Goal: Transaction & Acquisition: Purchase product/service

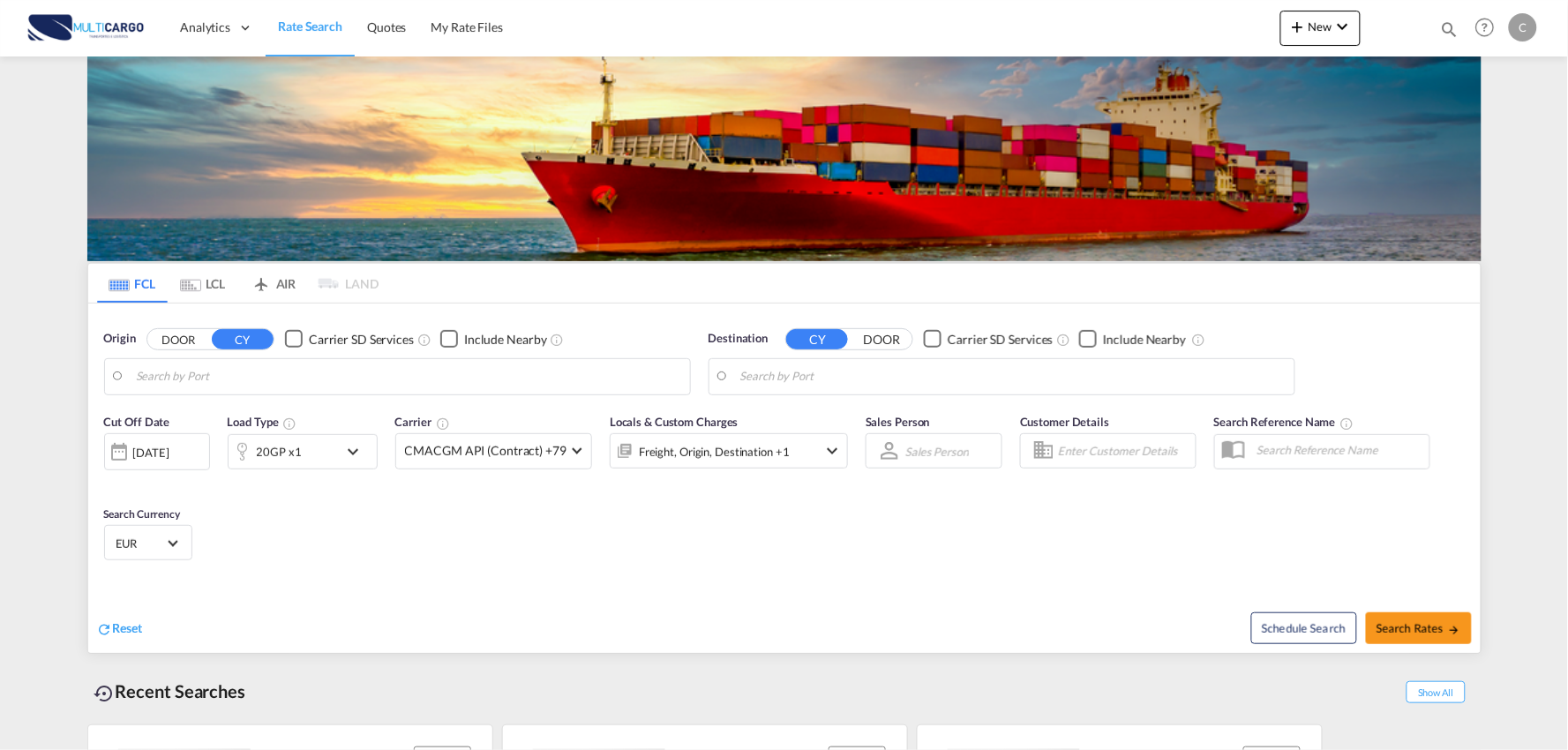
type input "Port of [GEOGRAPHIC_DATA], [GEOGRAPHIC_DATA], [GEOGRAPHIC_DATA]"
type input "Leixoes, Leixoes, PTLEI"
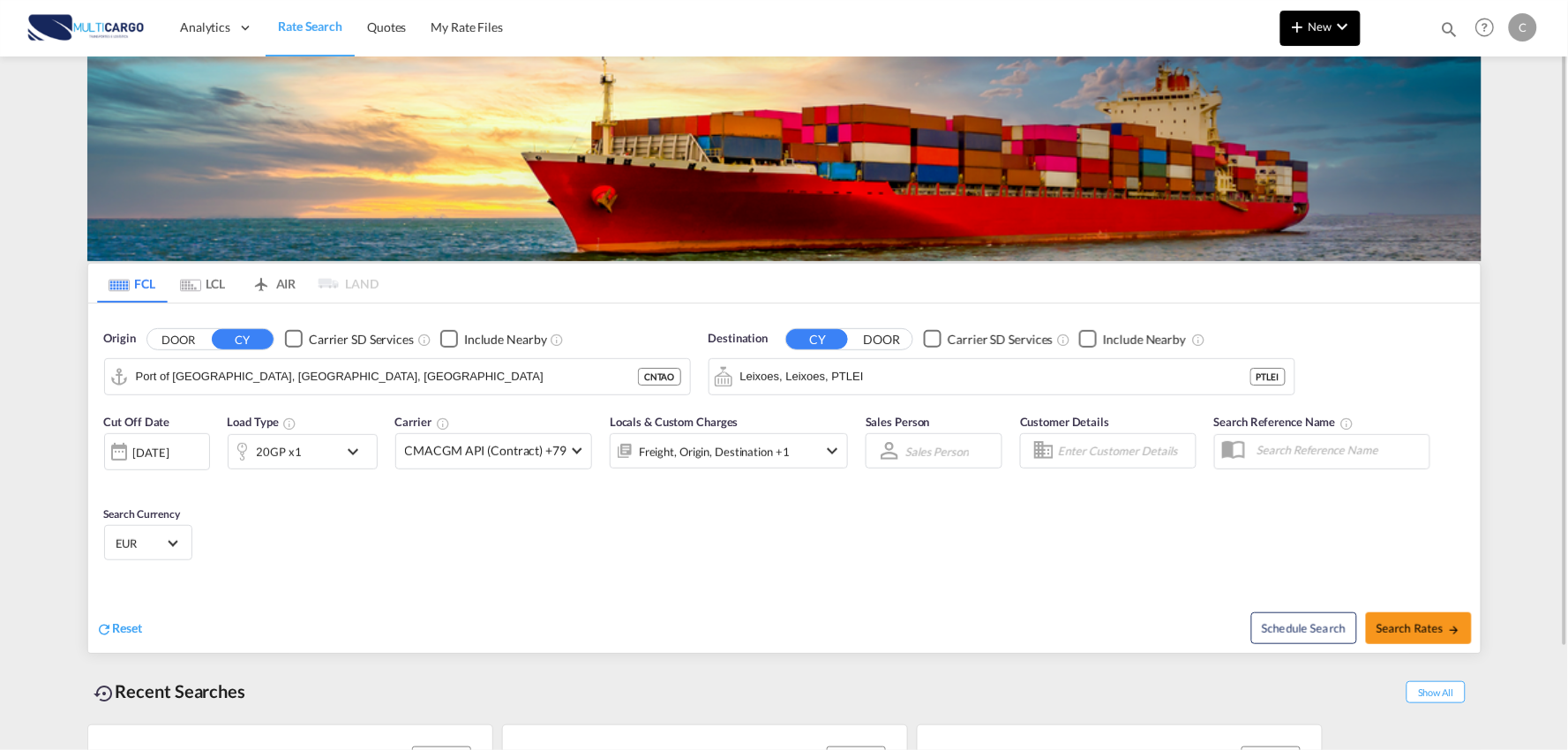
click at [1356, 31] on button "New" at bounding box center [1320, 28] width 80 height 35
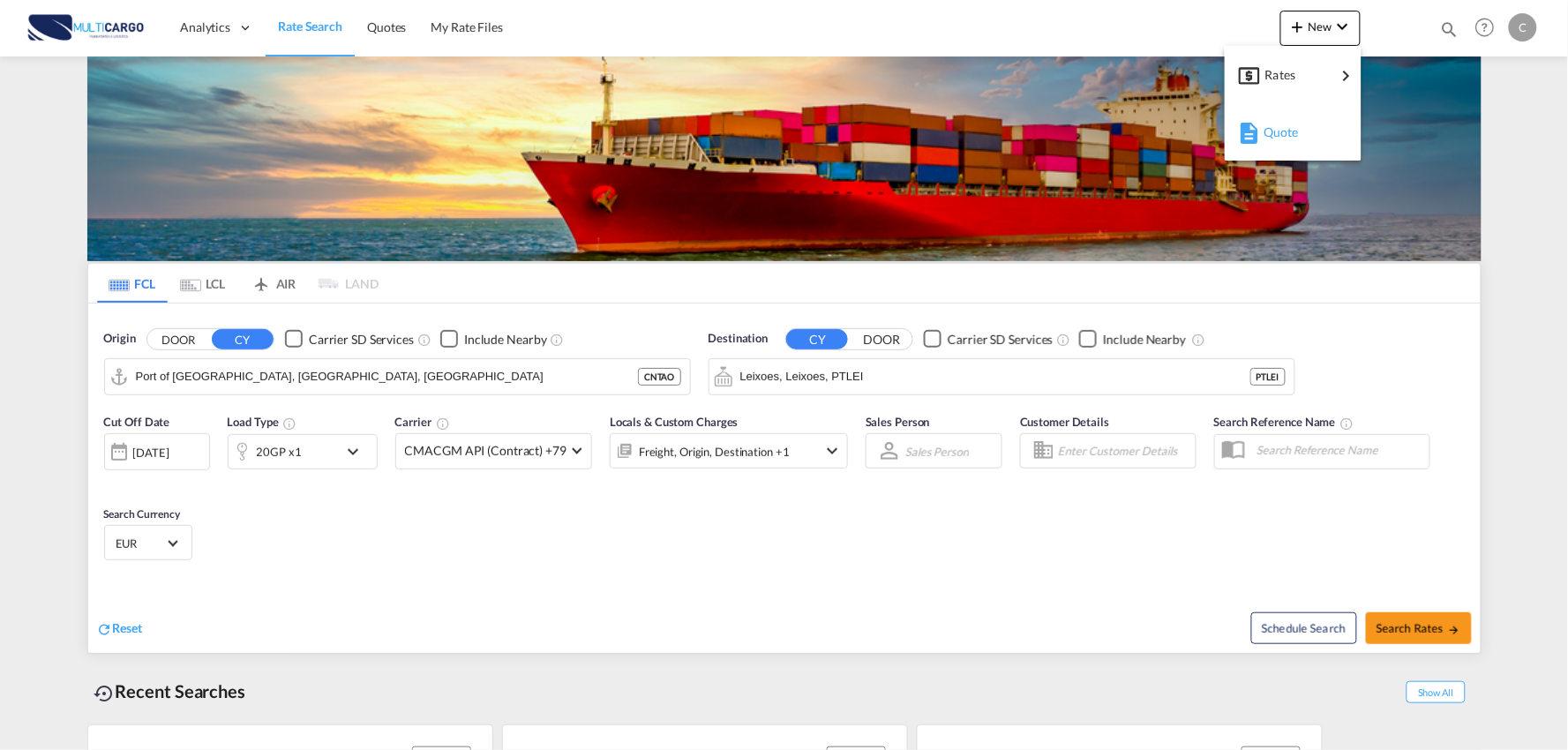
click at [1313, 134] on div "Quote" at bounding box center [1296, 132] width 65 height 44
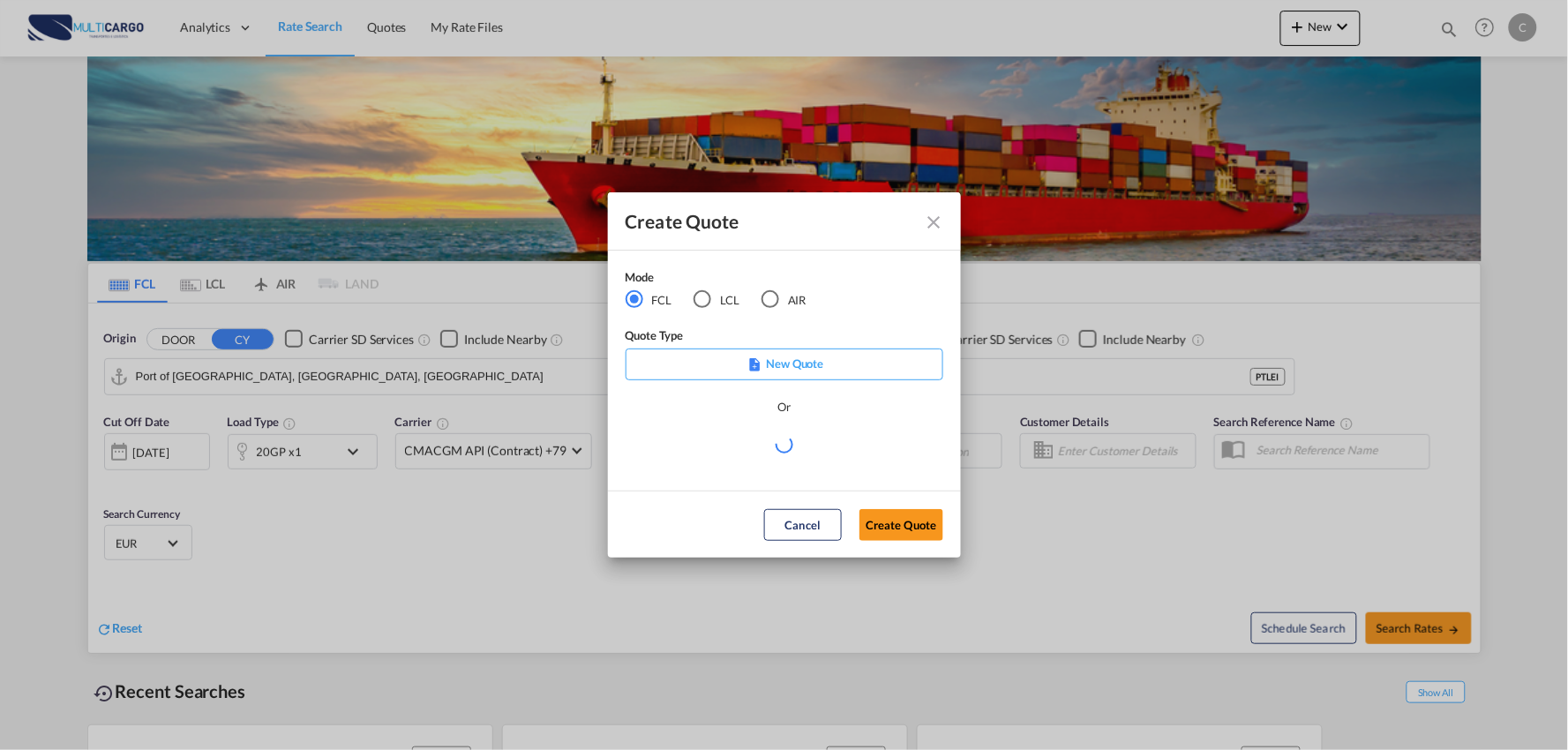
click at [770, 305] on div "AIR" at bounding box center [770, 299] width 17 height 17
click at [786, 444] on md-select "Select template [DATE] IMP_EXW_FCL [PERSON_NAME] | [DATE] [DATE] IMP_DAP_FCL S/…" at bounding box center [784, 451] width 317 height 35
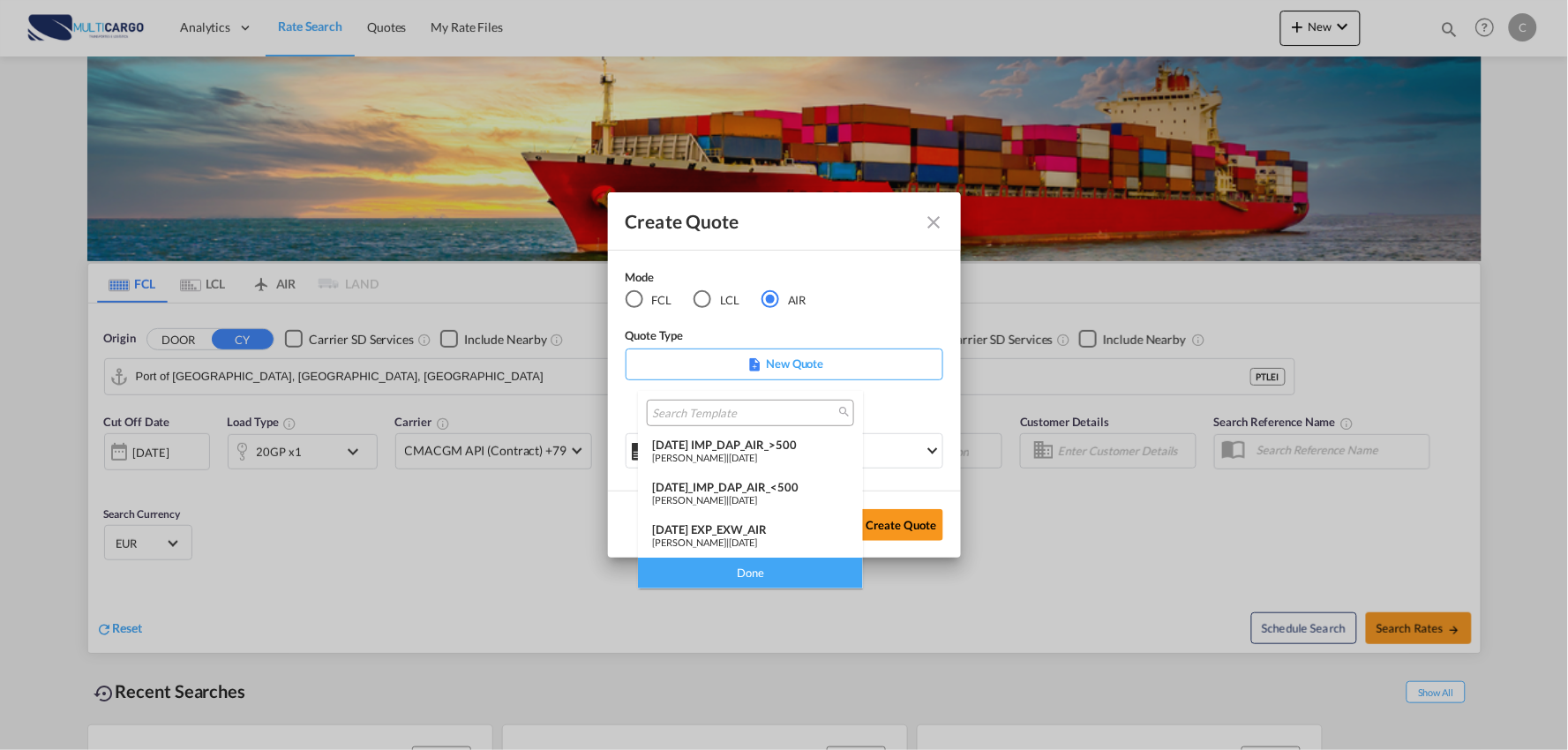
click at [757, 452] on span "[DATE]" at bounding box center [743, 457] width 29 height 11
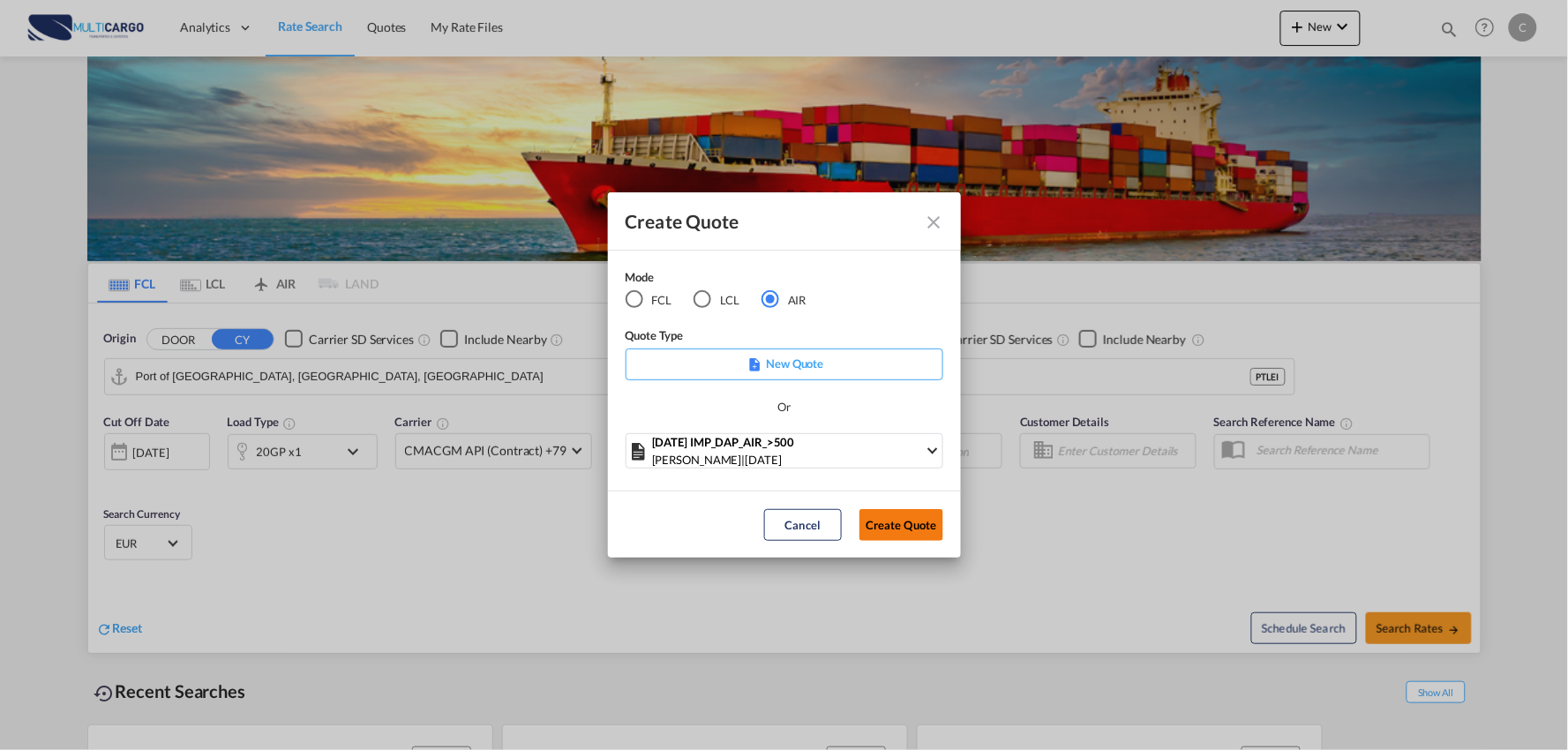
click at [896, 533] on button "Create Quote" at bounding box center [902, 524] width 84 height 32
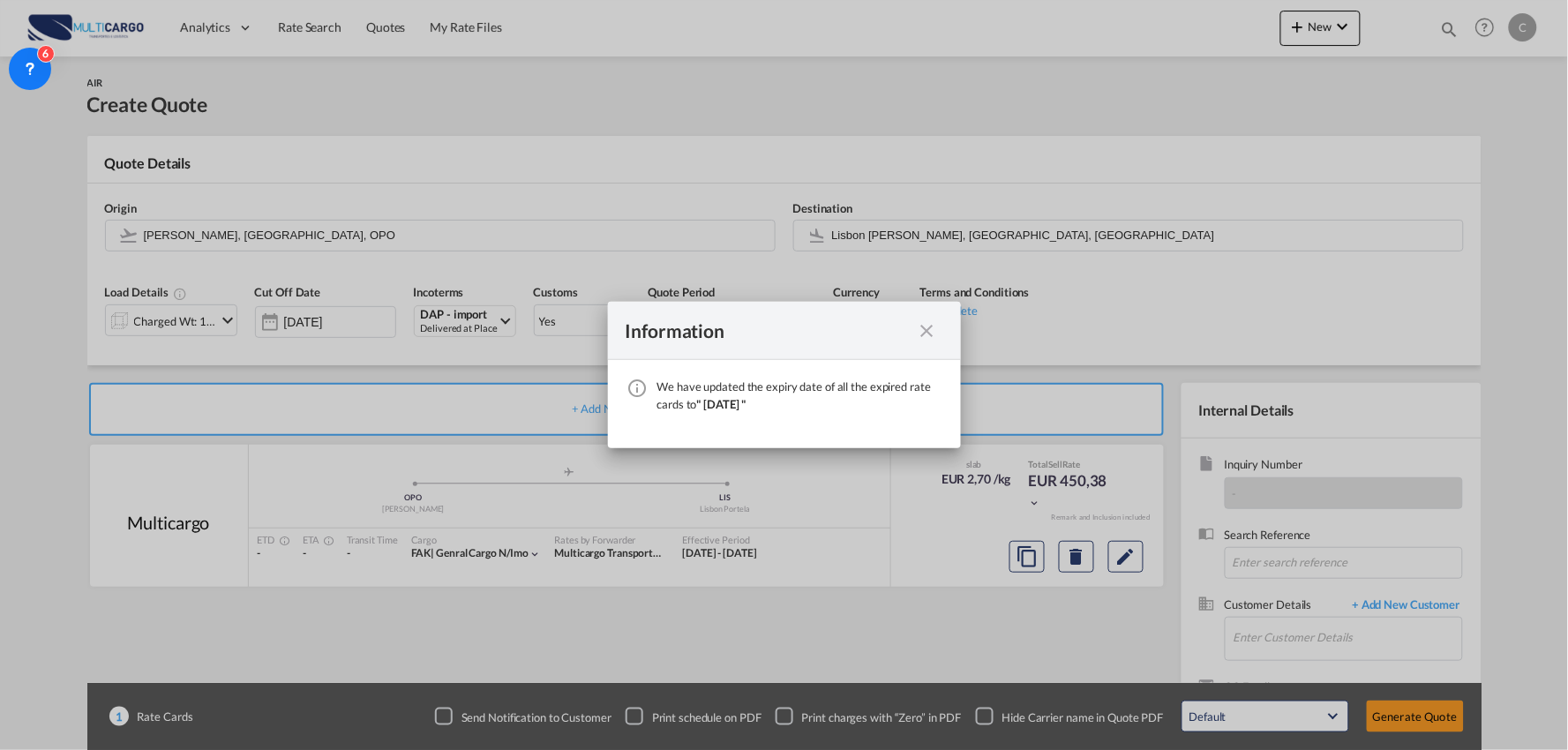
click at [938, 323] on div "We have ..." at bounding box center [926, 330] width 32 height 22
click at [885, 231] on div "Information We have updated the expiry date of all the expired rate cards to " …" at bounding box center [784, 375] width 1568 height 750
click at [932, 321] on div "Information" at bounding box center [784, 331] width 353 height 58
click at [923, 329] on md-icon "icon-close fg-AAA8AD cursor" at bounding box center [927, 331] width 21 height 21
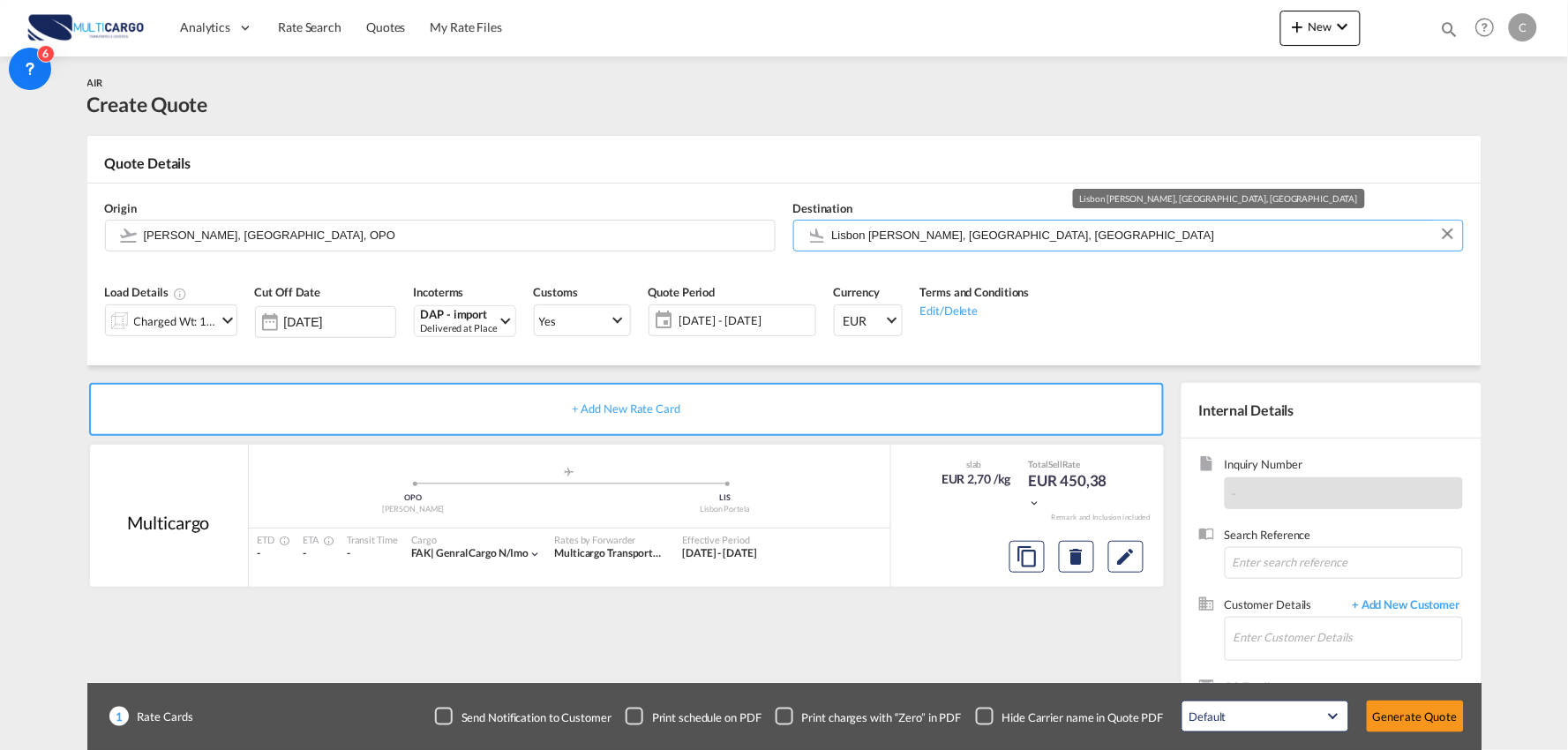
click at [894, 235] on input "Lisbon [PERSON_NAME], [GEOGRAPHIC_DATA], [GEOGRAPHIC_DATA]" at bounding box center [1143, 235] width 621 height 31
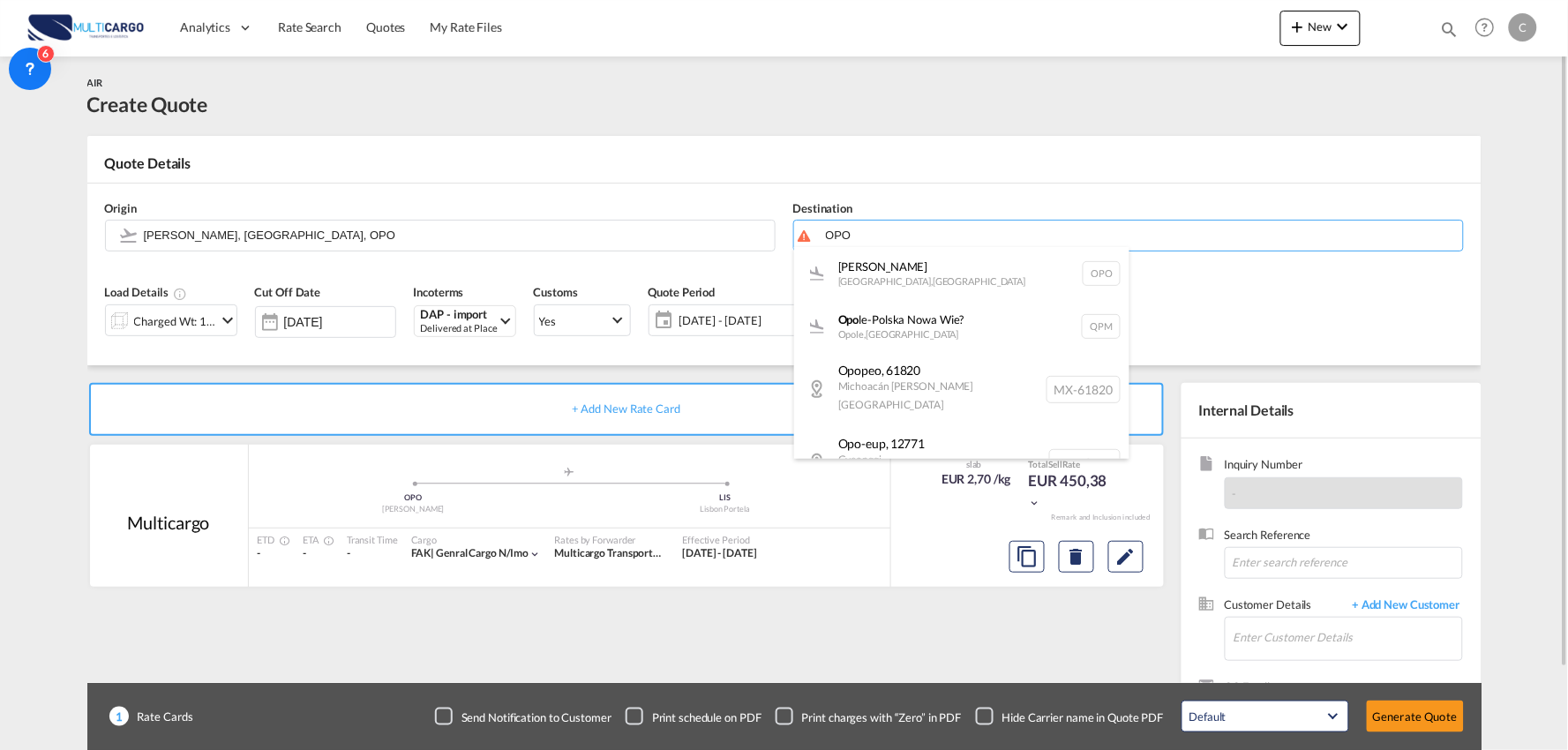
click at [874, 262] on div "[PERSON_NAME][GEOGRAPHIC_DATA] , [GEOGRAPHIC_DATA] OPO" at bounding box center [961, 273] width 336 height 53
type input "[PERSON_NAME], [GEOGRAPHIC_DATA], OPO"
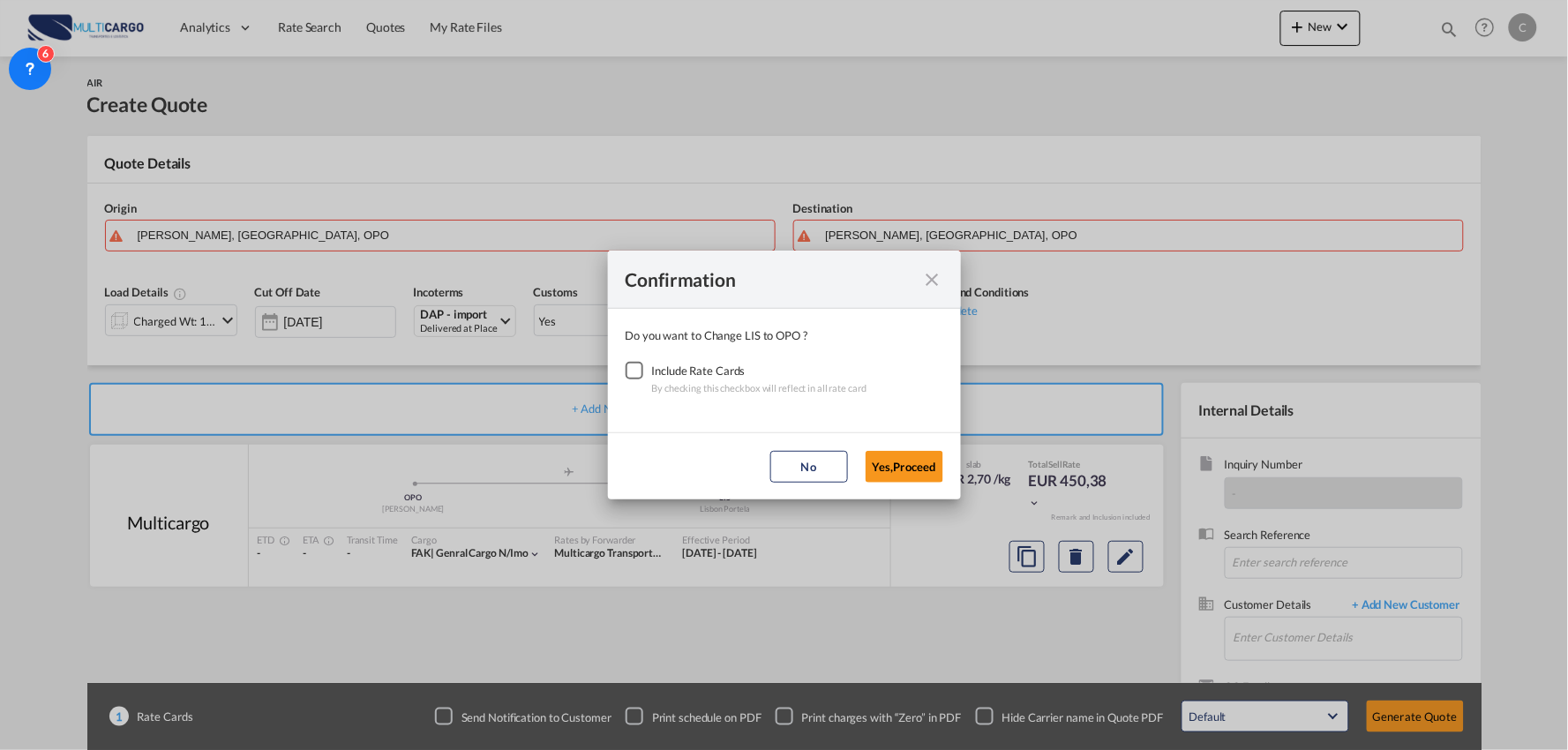
click at [637, 369] on div "Checkbox No Ink" at bounding box center [634, 370] width 17 height 17
click at [910, 463] on button "Yes,Proceed" at bounding box center [904, 466] width 77 height 32
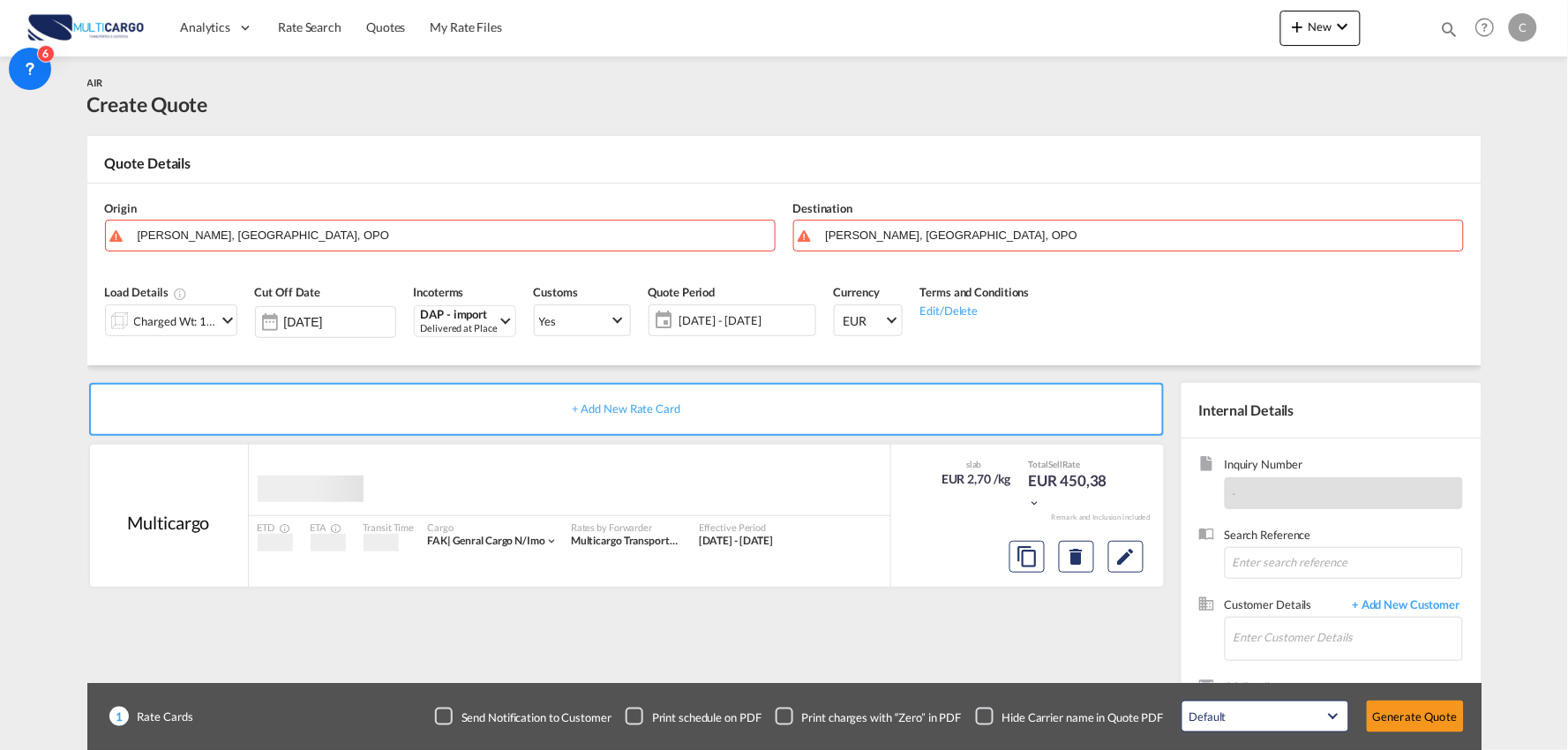
click at [314, 233] on input "[PERSON_NAME], [GEOGRAPHIC_DATA], OPO" at bounding box center [451, 235] width 628 height 31
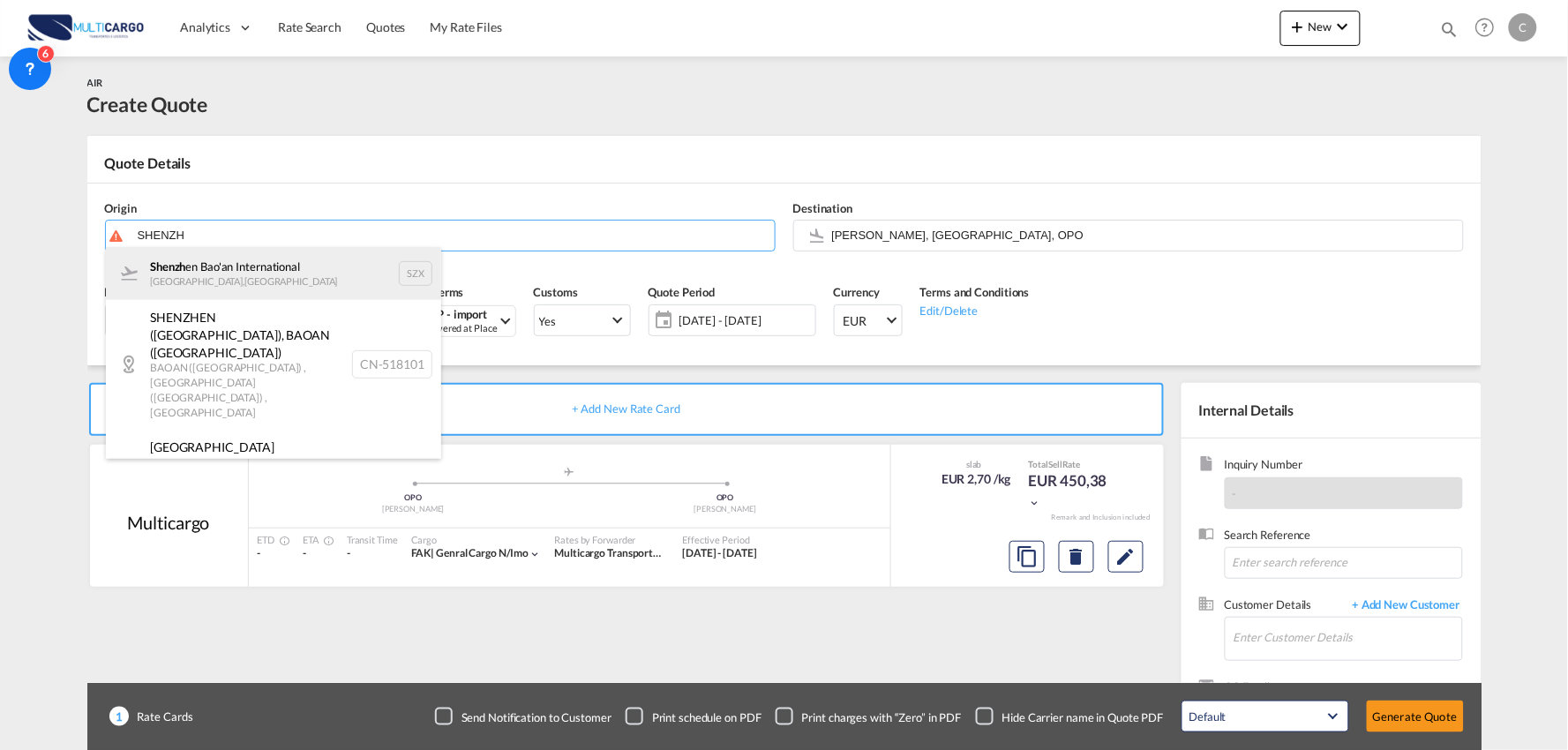
click at [246, 267] on div "Shenzh en Bao'an International [GEOGRAPHIC_DATA] , [GEOGRAPHIC_DATA] SZX" at bounding box center [273, 273] width 336 height 53
type input "Shenzhen Bao'an International, [GEOGRAPHIC_DATA], SZX"
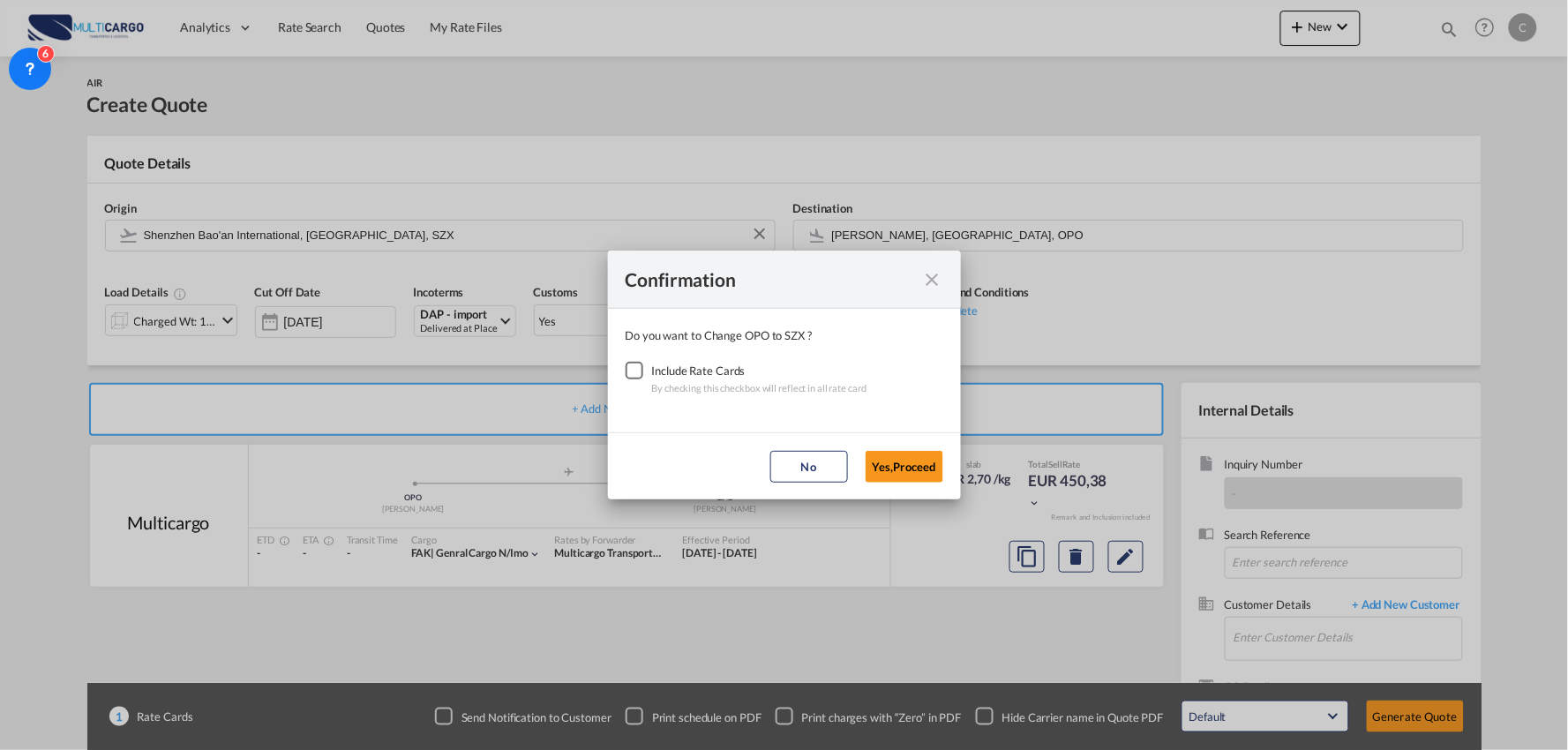
click at [640, 376] on div "Checkbox No Ink" at bounding box center [634, 370] width 17 height 17
click at [891, 462] on button "Yes,Proceed" at bounding box center [904, 466] width 77 height 32
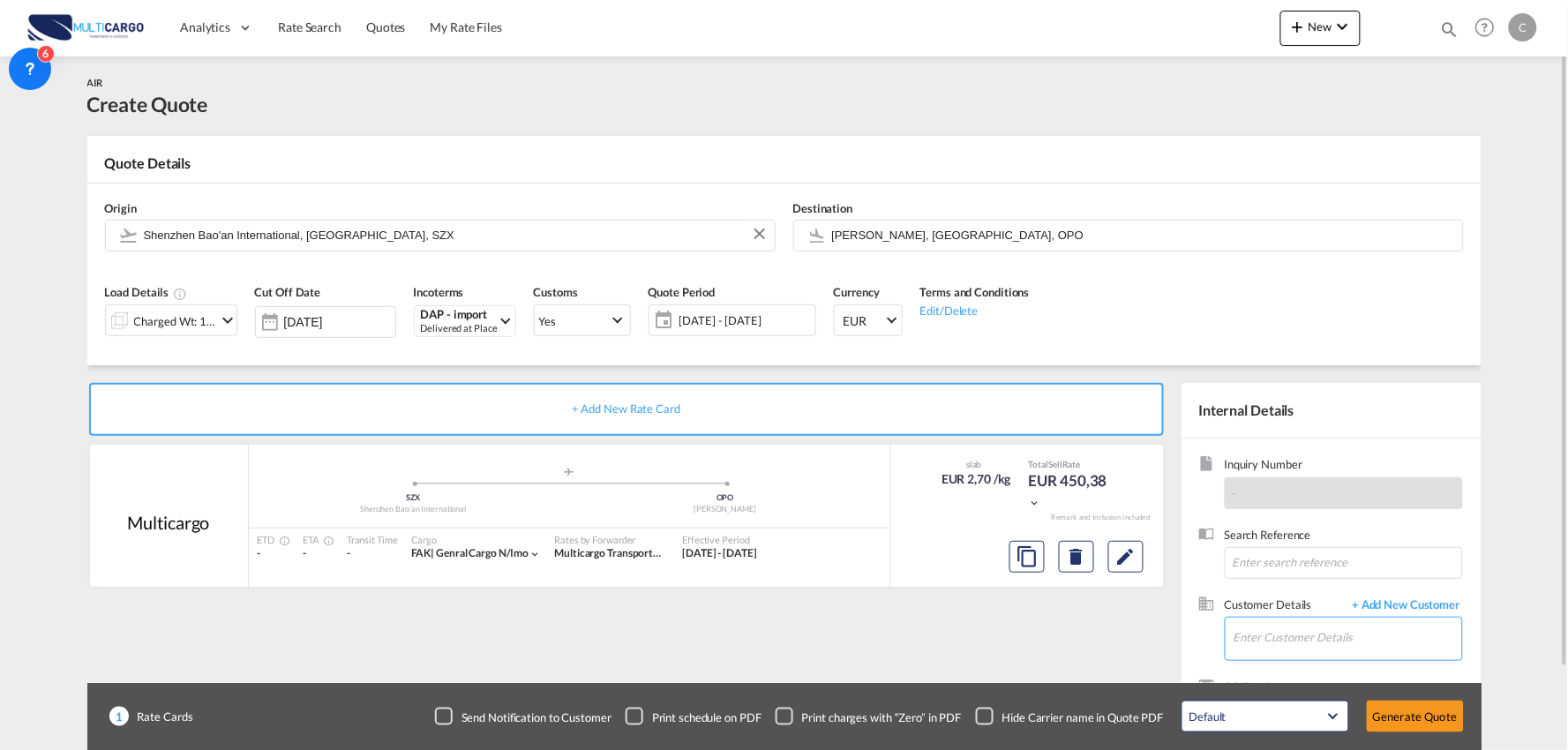
click at [1409, 662] on md-autocomplete at bounding box center [1347, 640] width 229 height 44
click at [1383, 635] on input "Enter Customer Details" at bounding box center [1347, 638] width 229 height 40
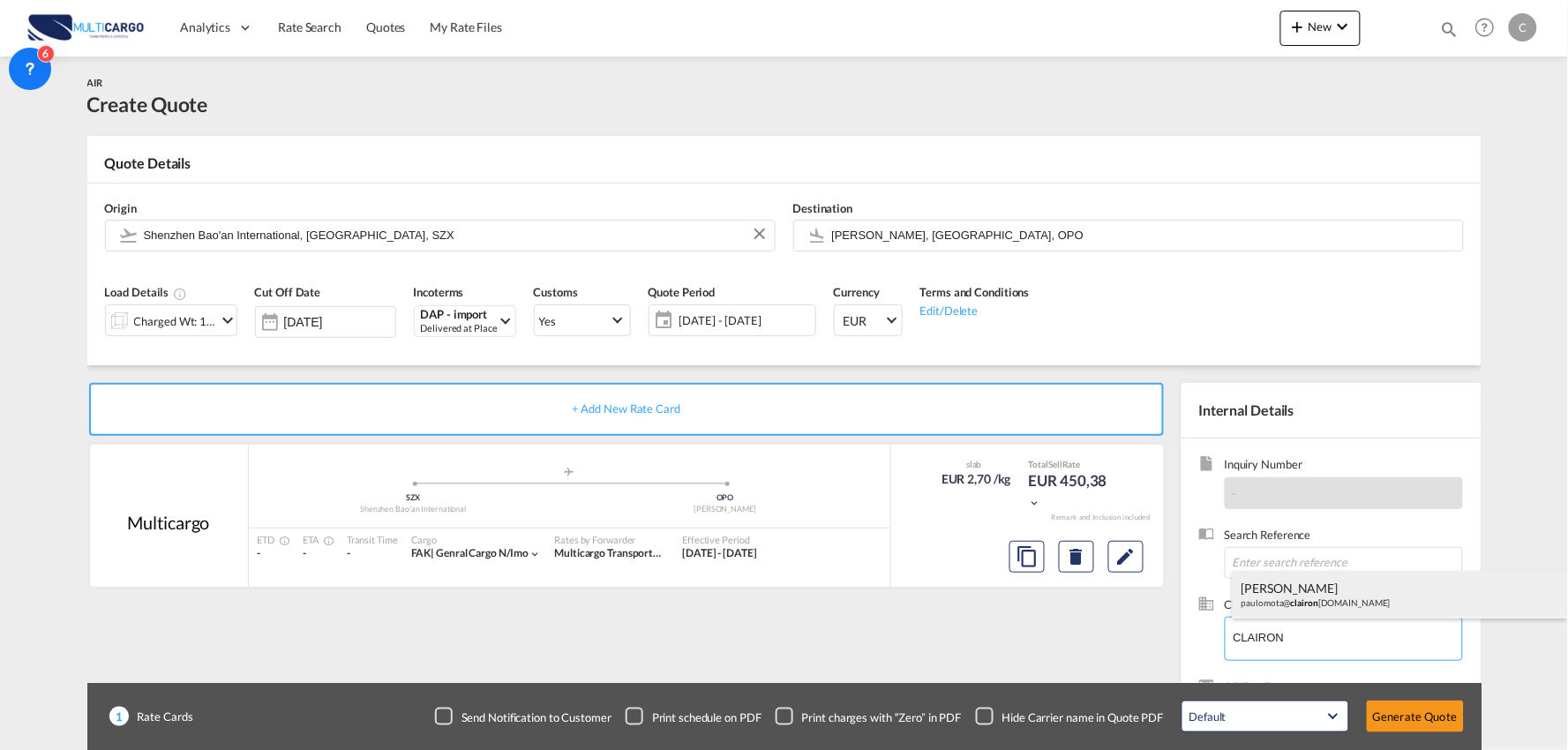
click at [1323, 597] on div "[PERSON_NAME] paulomota@ clairon [DOMAIN_NAME]" at bounding box center [1400, 595] width 336 height 48
type input "ClaironFilters, [PERSON_NAME], [EMAIL_ADDRESS][DOMAIN_NAME]"
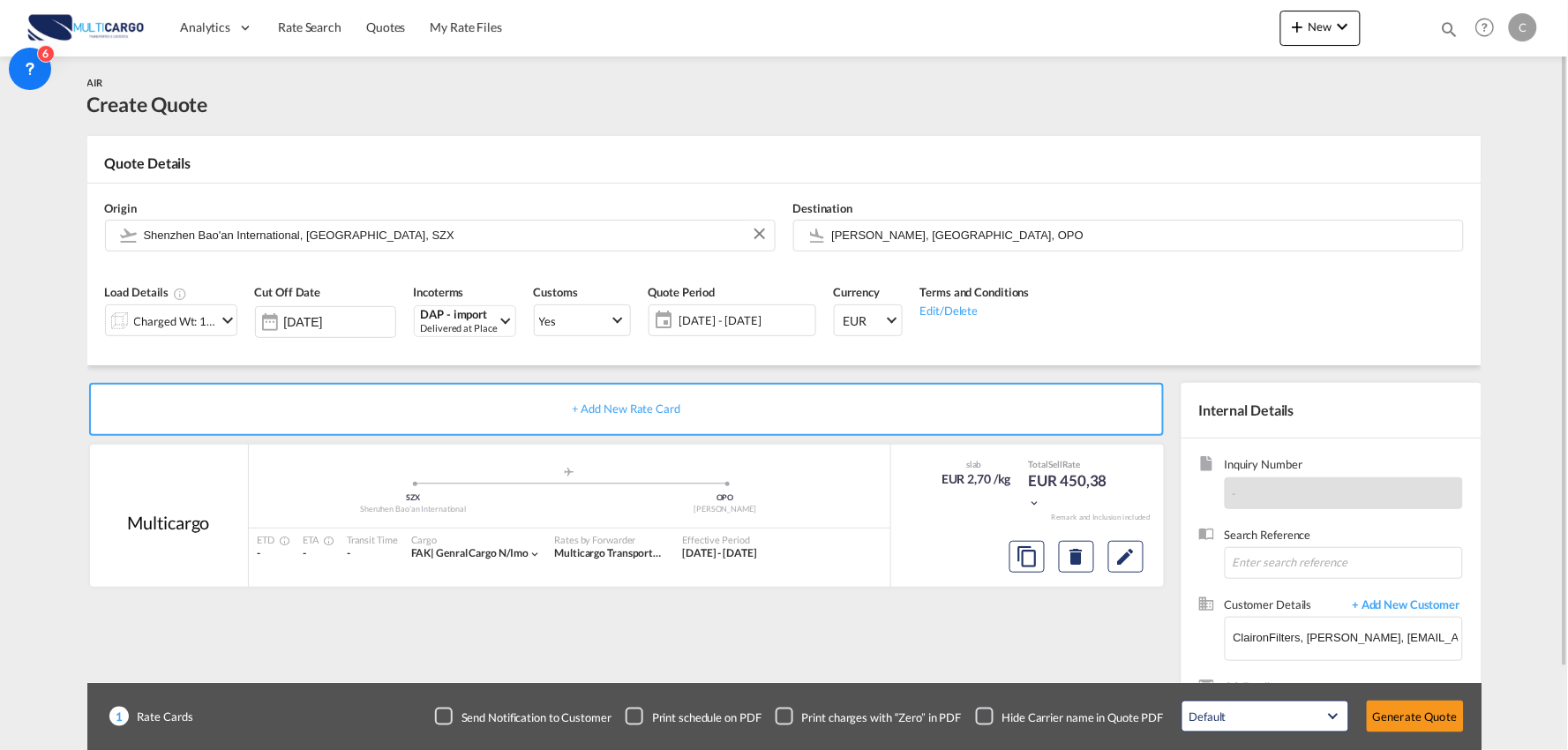
click at [993, 713] on div "Checkbox No Ink" at bounding box center [984, 717] width 17 height 17
click at [162, 312] on div "Charged Wt: 166,67 KG" at bounding box center [175, 321] width 83 height 25
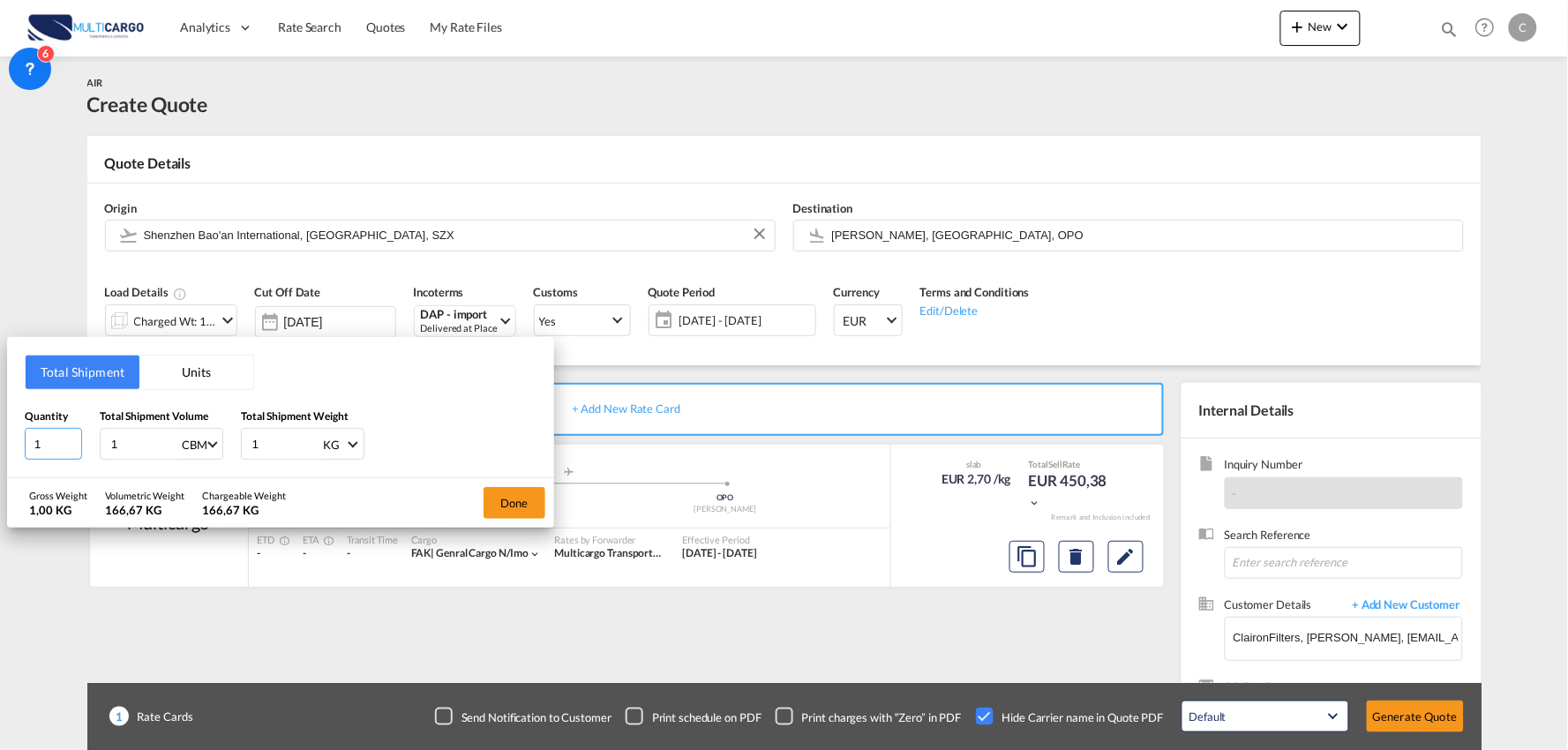
drag, startPoint x: 51, startPoint y: 437, endPoint x: 7, endPoint y: 442, distance: 44.3
click at [7, 442] on div "Total Shipment Units Quantity 1 Total Shipment Volume 1 CBM CBM CFT KG LB Total…" at bounding box center [280, 408] width 547 height 142
type input "36"
click at [76, 444] on div "Quantity 36 Total Shipment Volume 1 CBM CBM CFT KG LB Total Shipment Weight 1 K…" at bounding box center [280, 433] width 512 height 53
type input "3"
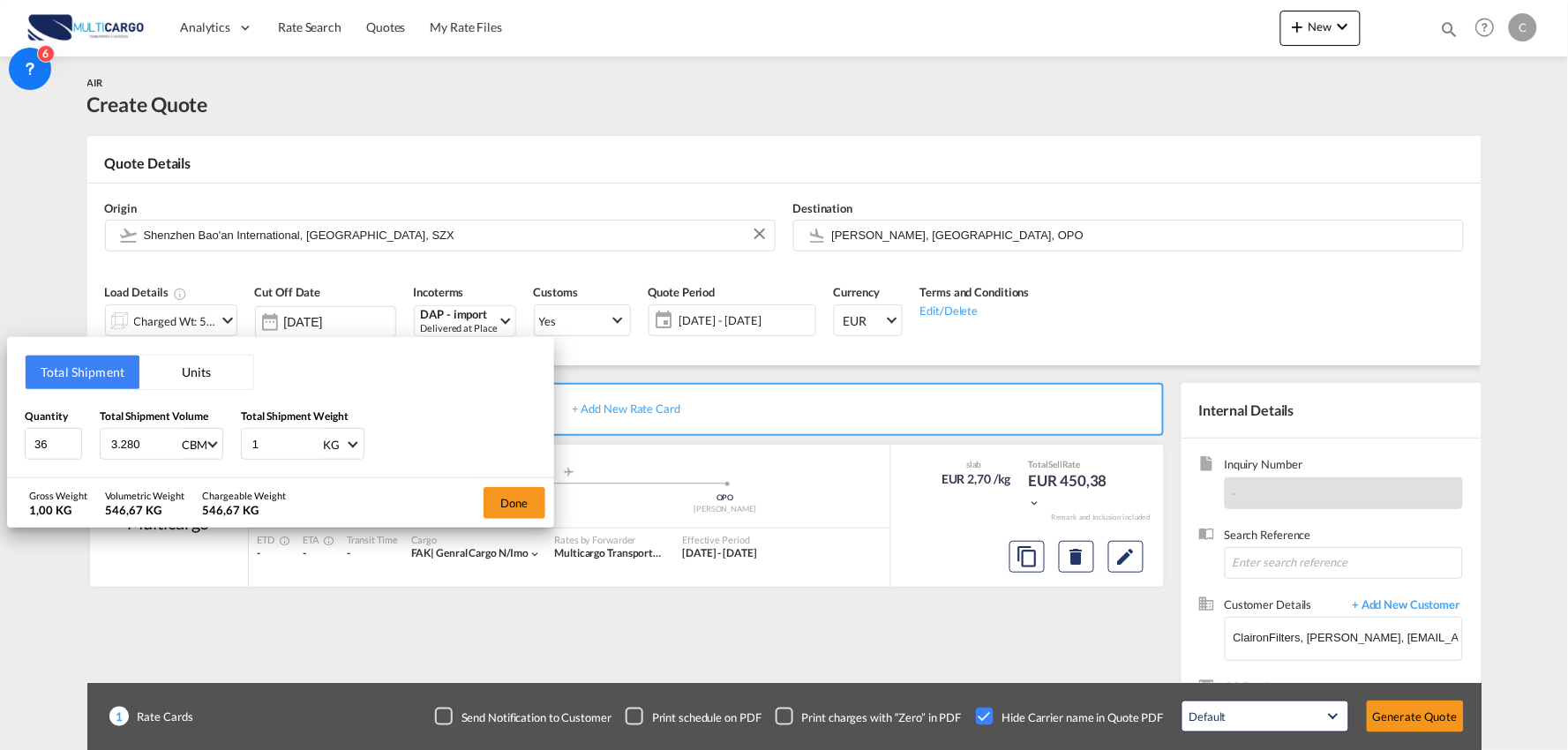
type input "3.280"
drag, startPoint x: 270, startPoint y: 451, endPoint x: 240, endPoint y: 448, distance: 30.1
click at [241, 448] on div "1 KG KG LB" at bounding box center [302, 444] width 123 height 32
type input "663"
drag, startPoint x: 154, startPoint y: 442, endPoint x: 66, endPoint y: 400, distance: 97.5
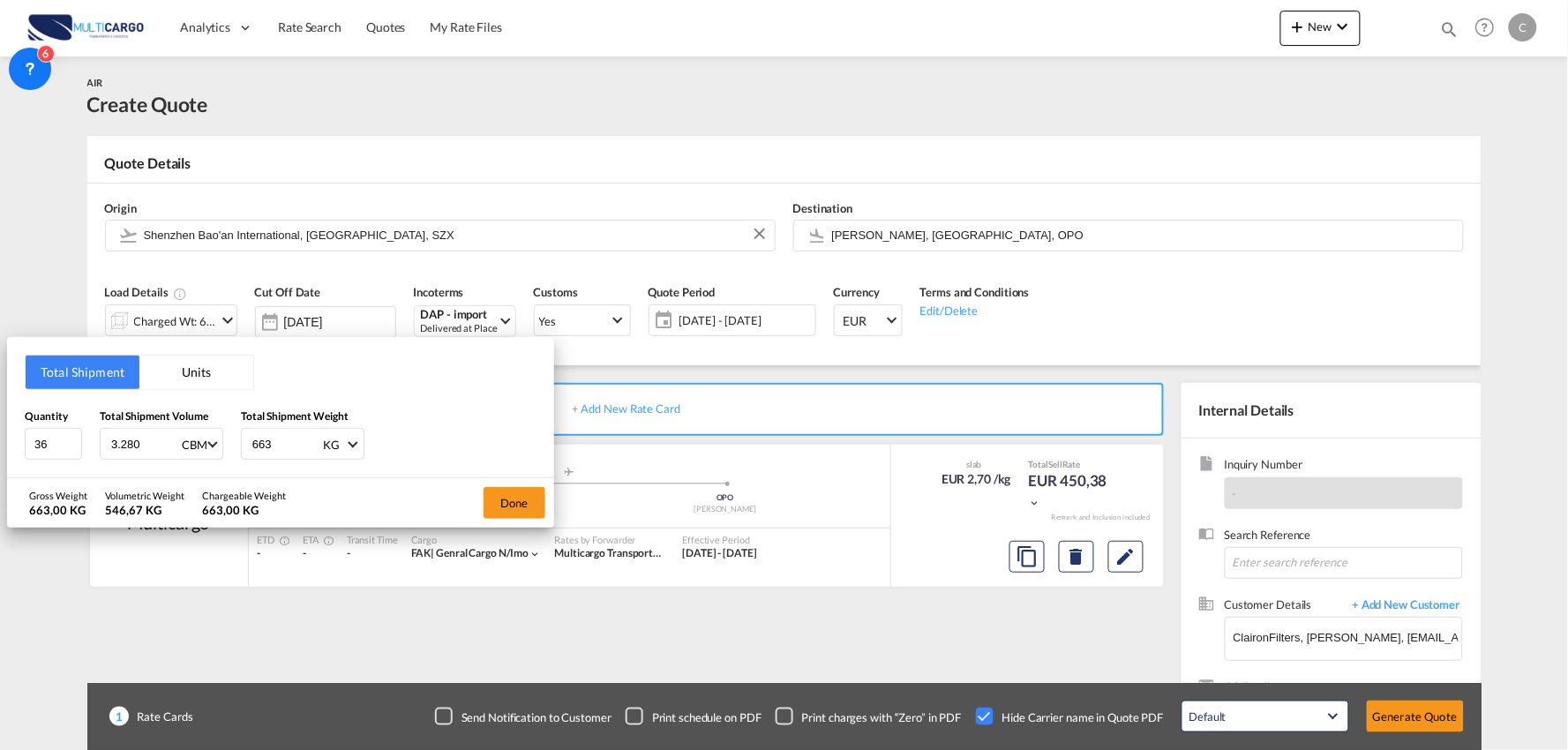
click at [40, 441] on div "Quantity 36 Total Shipment Volume 3.280 CBM CBM CFT KG LB Total Shipment Weight…" at bounding box center [280, 433] width 512 height 53
type input "4.39"
drag, startPoint x: 278, startPoint y: 443, endPoint x: 224, endPoint y: 445, distance: 54.0
click at [224, 445] on div "Quantity 36 Total Shipment Volume 4.39 CBM CBM CFT KG LB Total Shipment Weight …" at bounding box center [280, 433] width 512 height 53
type input "698"
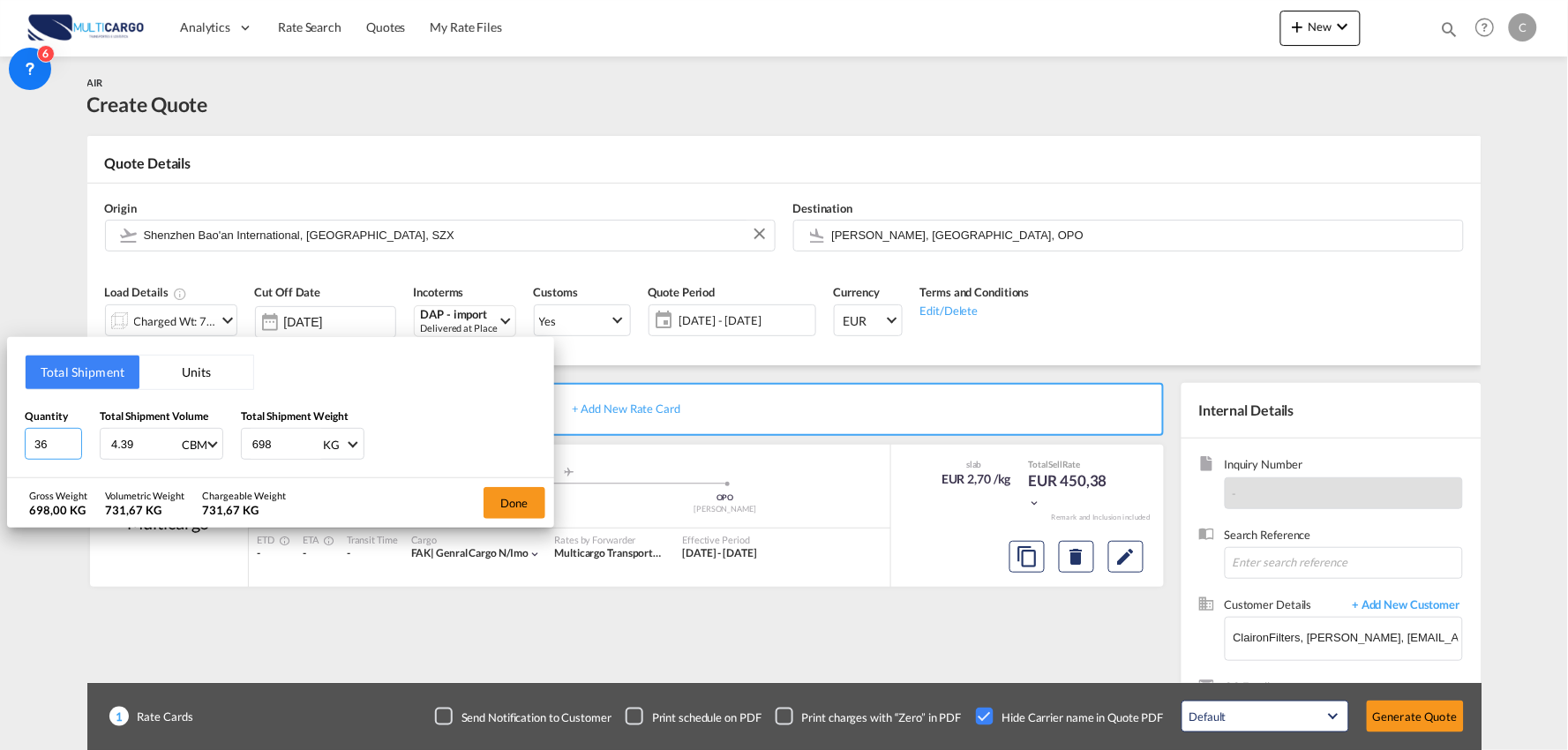
drag, startPoint x: 56, startPoint y: 436, endPoint x: -9, endPoint y: 441, distance: 65.2
click at [0, 441] on html "Analytics Reports Dashboard Rate Search Quotes My Rate Files" at bounding box center [784, 375] width 1568 height 750
type input "2"
click at [415, 436] on div "Quantity 2 Total Shipment Volume 4.39 CBM CBM CFT KG LB Total Shipment Weight 6…" at bounding box center [280, 433] width 512 height 53
click at [506, 499] on button "Done" at bounding box center [514, 502] width 62 height 32
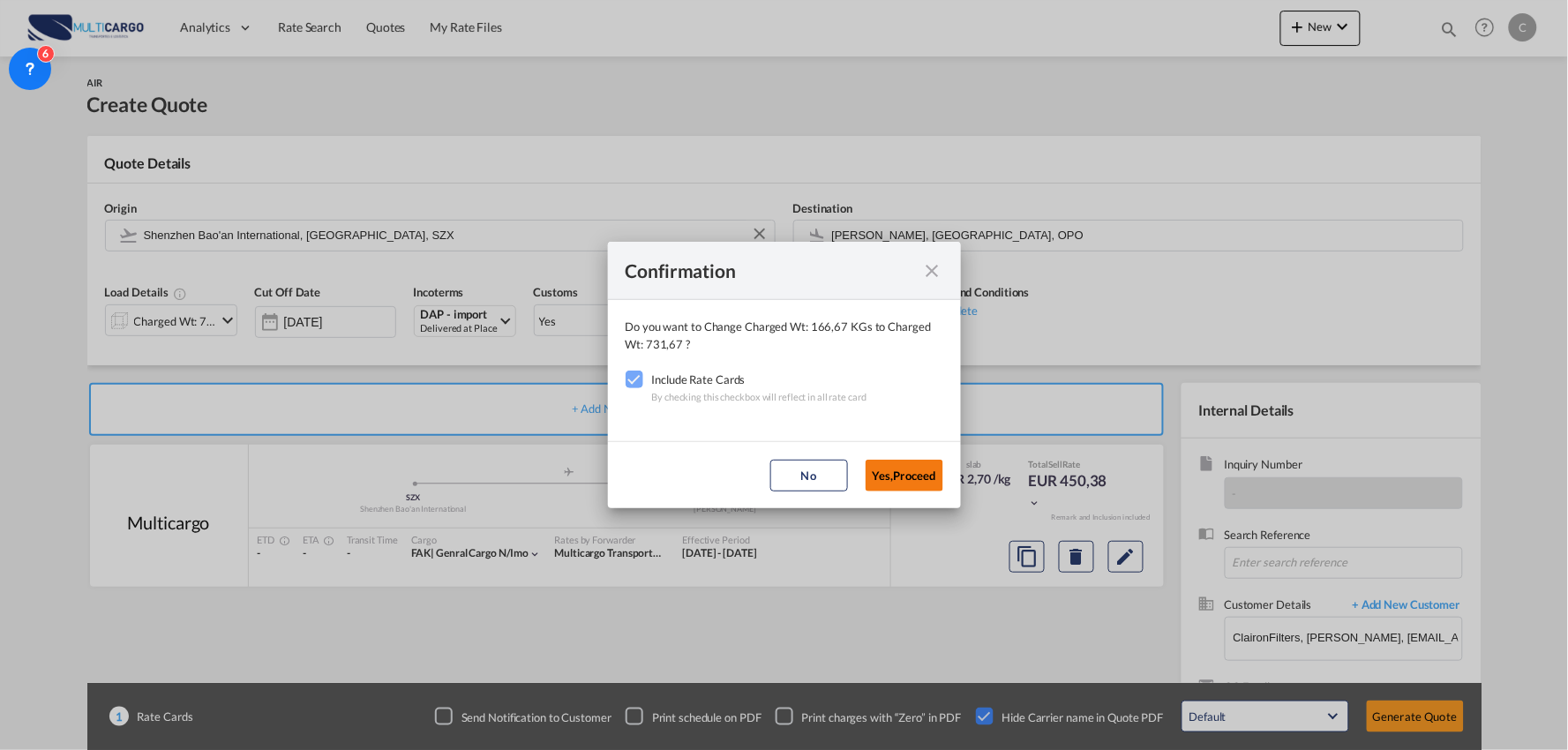
click at [897, 473] on button "Yes,Proceed" at bounding box center [904, 475] width 77 height 32
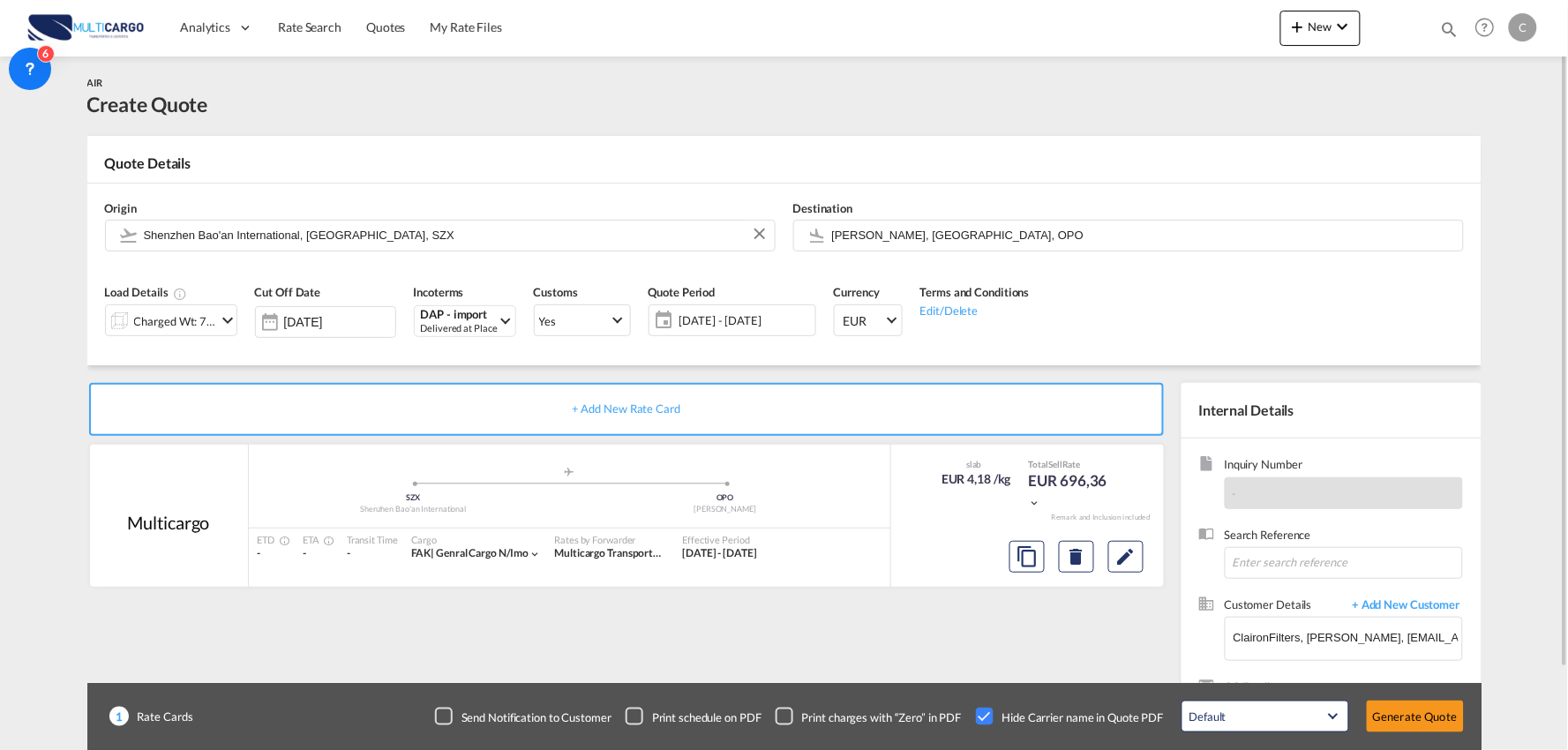
click at [479, 368] on div "+ Add New Rate Card Multicargo added by you .a{fill:#aaa8ad;} .a{fill:#aaa8ad;}…" at bounding box center [784, 562] width 1394 height 395
click at [461, 318] on div "DAP - import" at bounding box center [459, 316] width 76 height 13
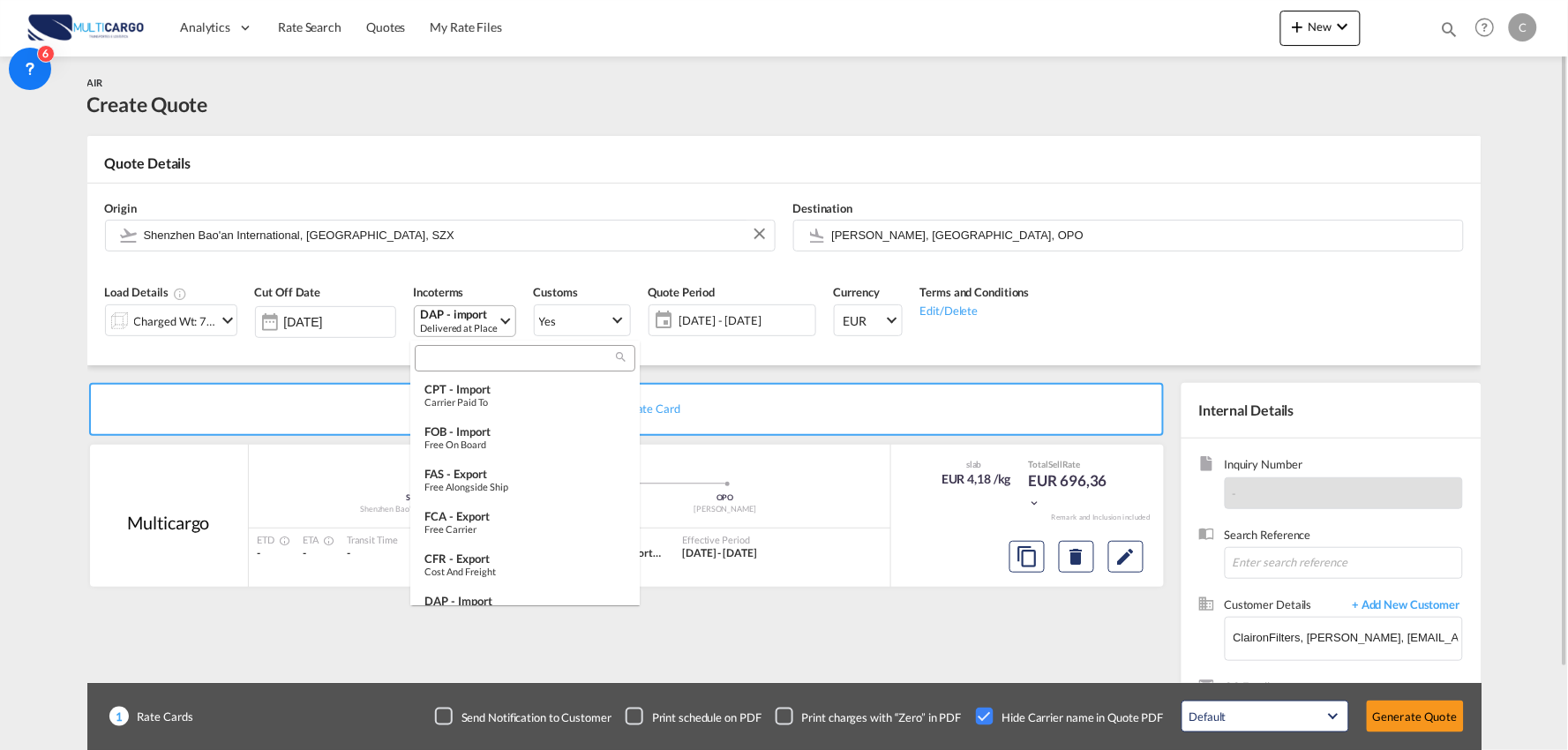
scroll to position [136, 0]
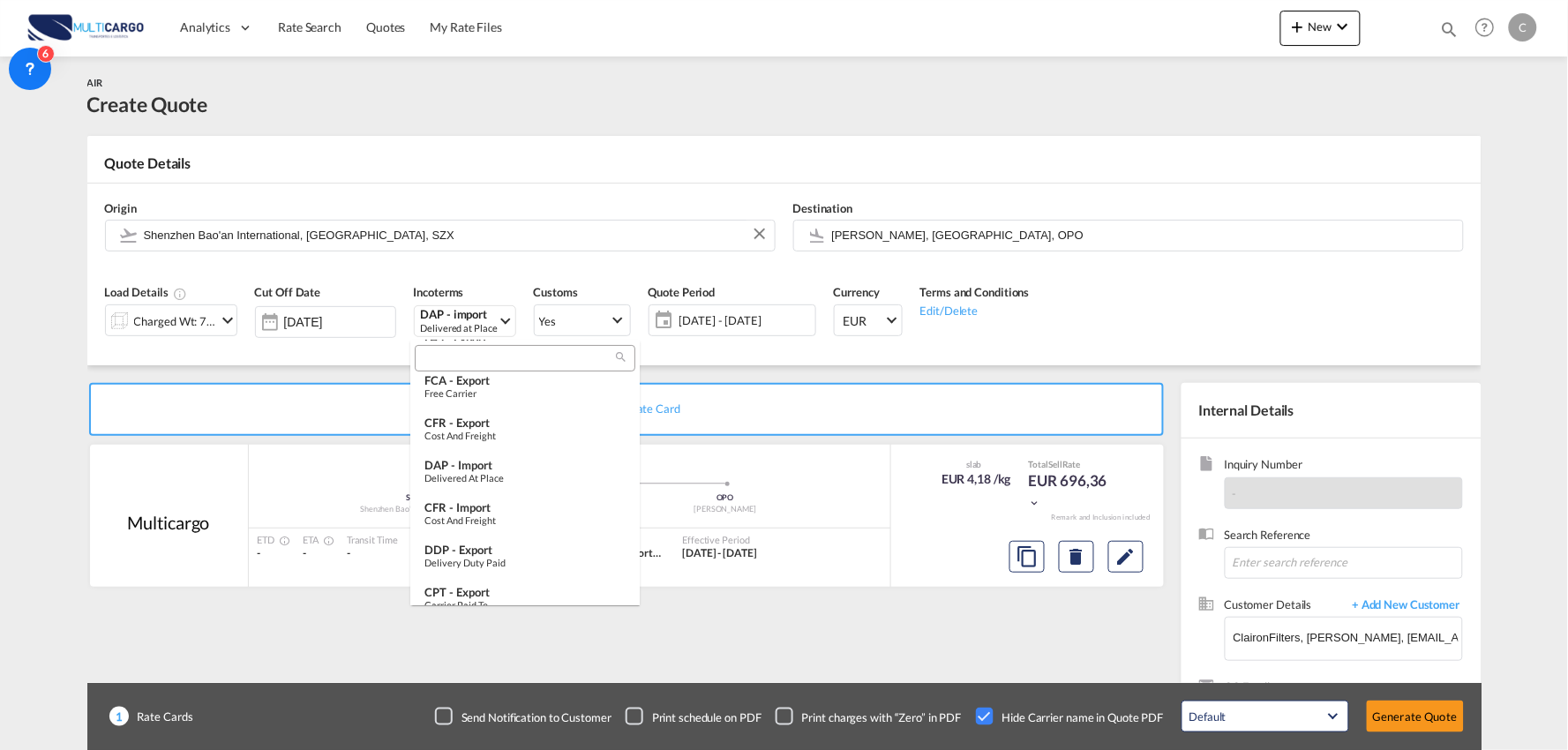
click at [474, 356] on input "search" at bounding box center [517, 359] width 196 height 16
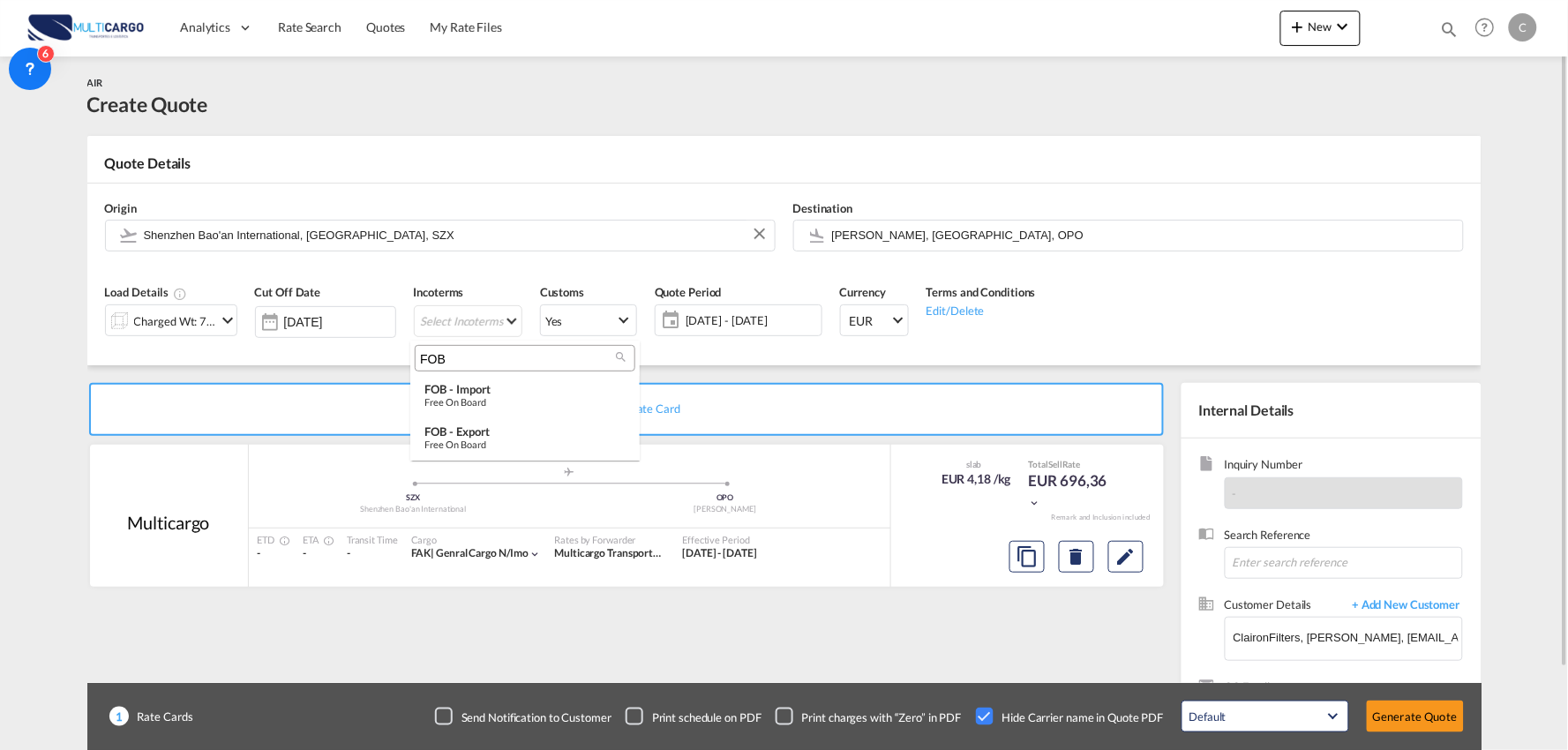
type input "FOB"
click at [473, 392] on div "FOB - import" at bounding box center [525, 389] width 201 height 14
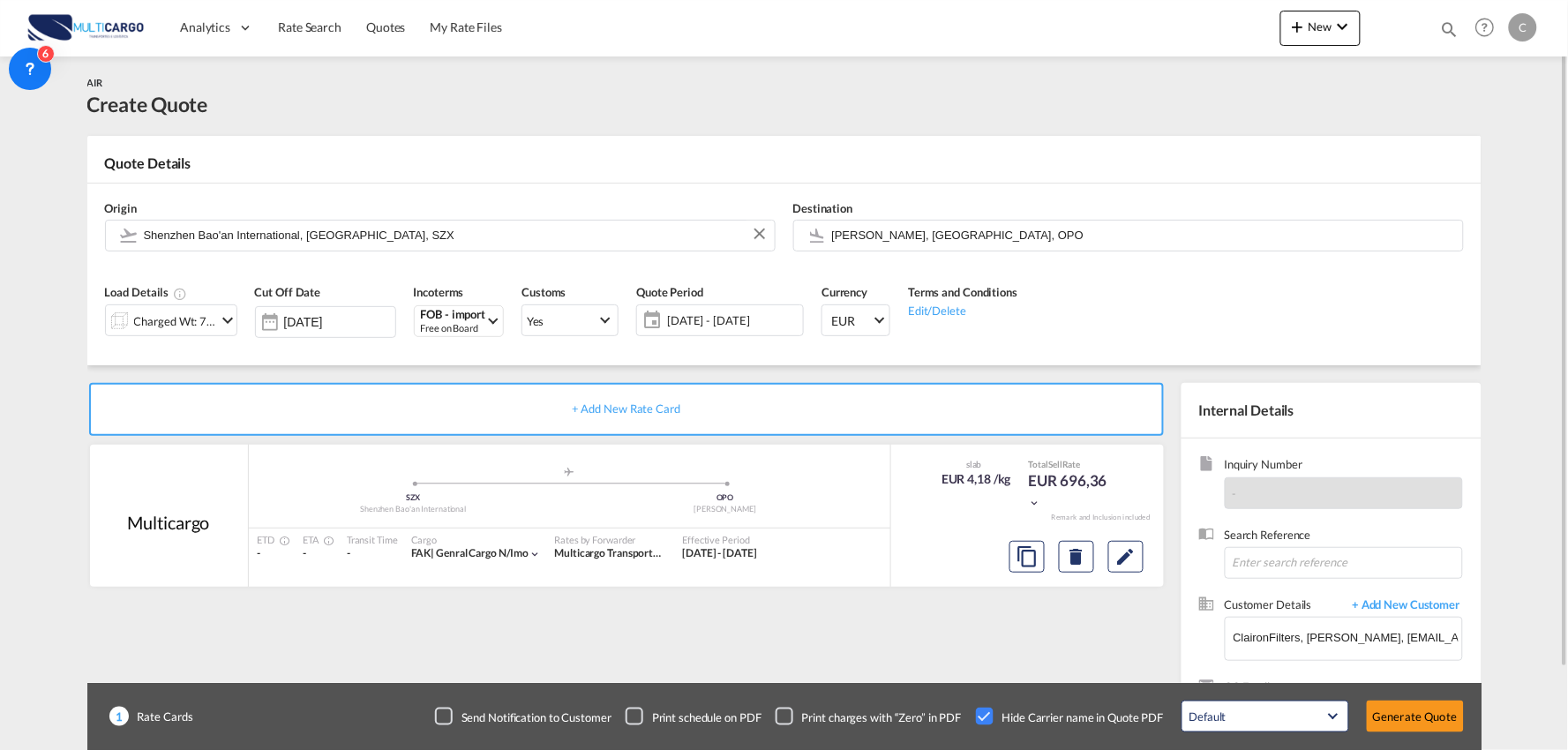
click at [426, 365] on div "+ Add New Rate Card Multicargo added by you .a{fill:#aaa8ad;} .a{fill:#aaa8ad;}…" at bounding box center [784, 562] width 1394 height 395
click at [707, 631] on div "+ Add New Rate Card Multicargo added by you .a{fill:#aaa8ad;} .a{fill:#aaa8ad;}…" at bounding box center [629, 567] width 1085 height 369
click at [383, 642] on div "+ Add New Rate Card Multicargo added by you .a{fill:#aaa8ad;} .a{fill:#aaa8ad;}…" at bounding box center [629, 567] width 1085 height 369
click at [1100, 629] on div "+ Add New Rate Card Multicargo added by you .a{fill:#aaa8ad;} .a{fill:#aaa8ad;}…" at bounding box center [629, 567] width 1085 height 369
click at [670, 639] on div "+ Add New Rate Card Multicargo added by you .a{fill:#aaa8ad;} .a{fill:#aaa8ad;}…" at bounding box center [629, 567] width 1085 height 369
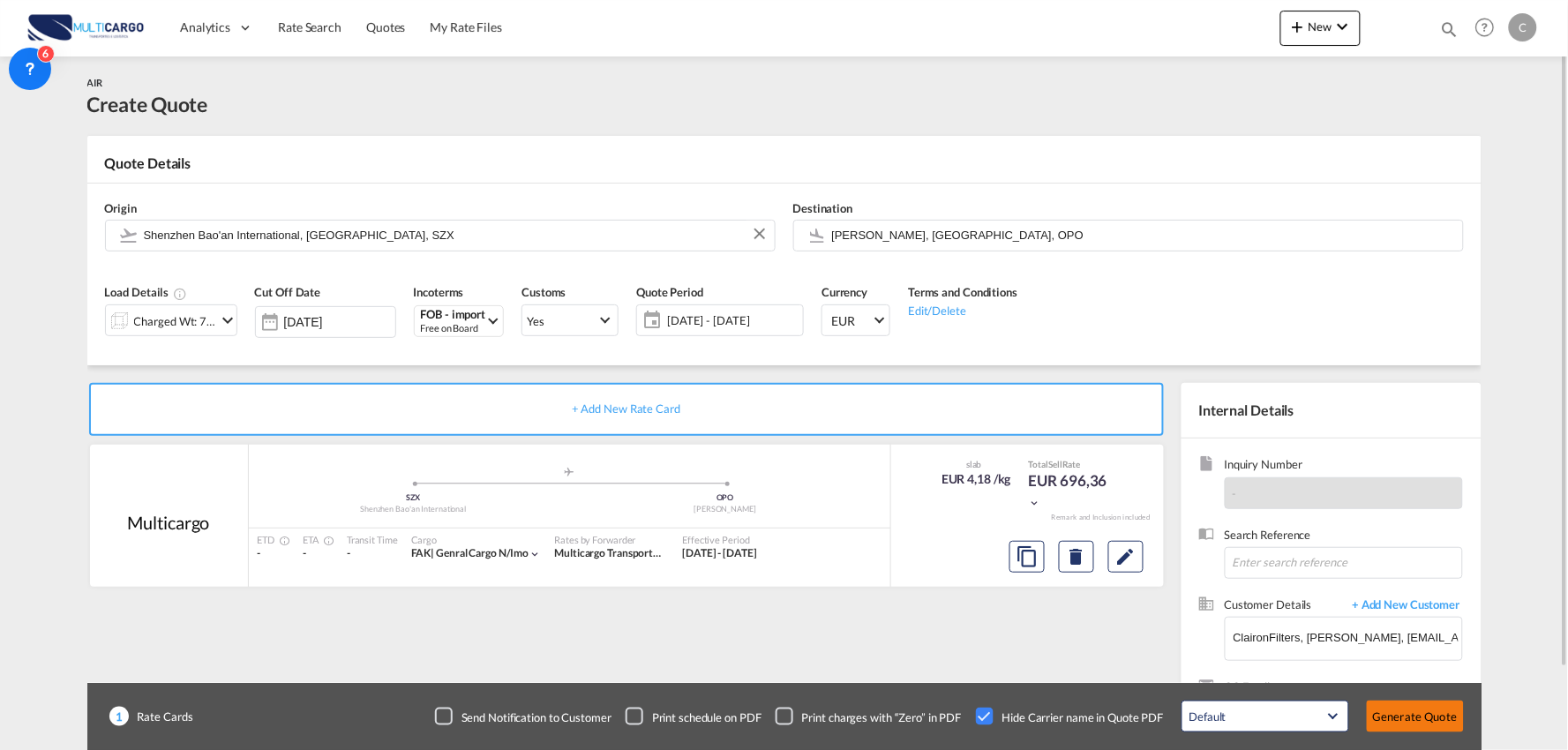
drag, startPoint x: 1442, startPoint y: 708, endPoint x: 1435, endPoint y: 715, distance: 9.9
click at [1435, 715] on button "Generate Quote" at bounding box center [1414, 717] width 97 height 32
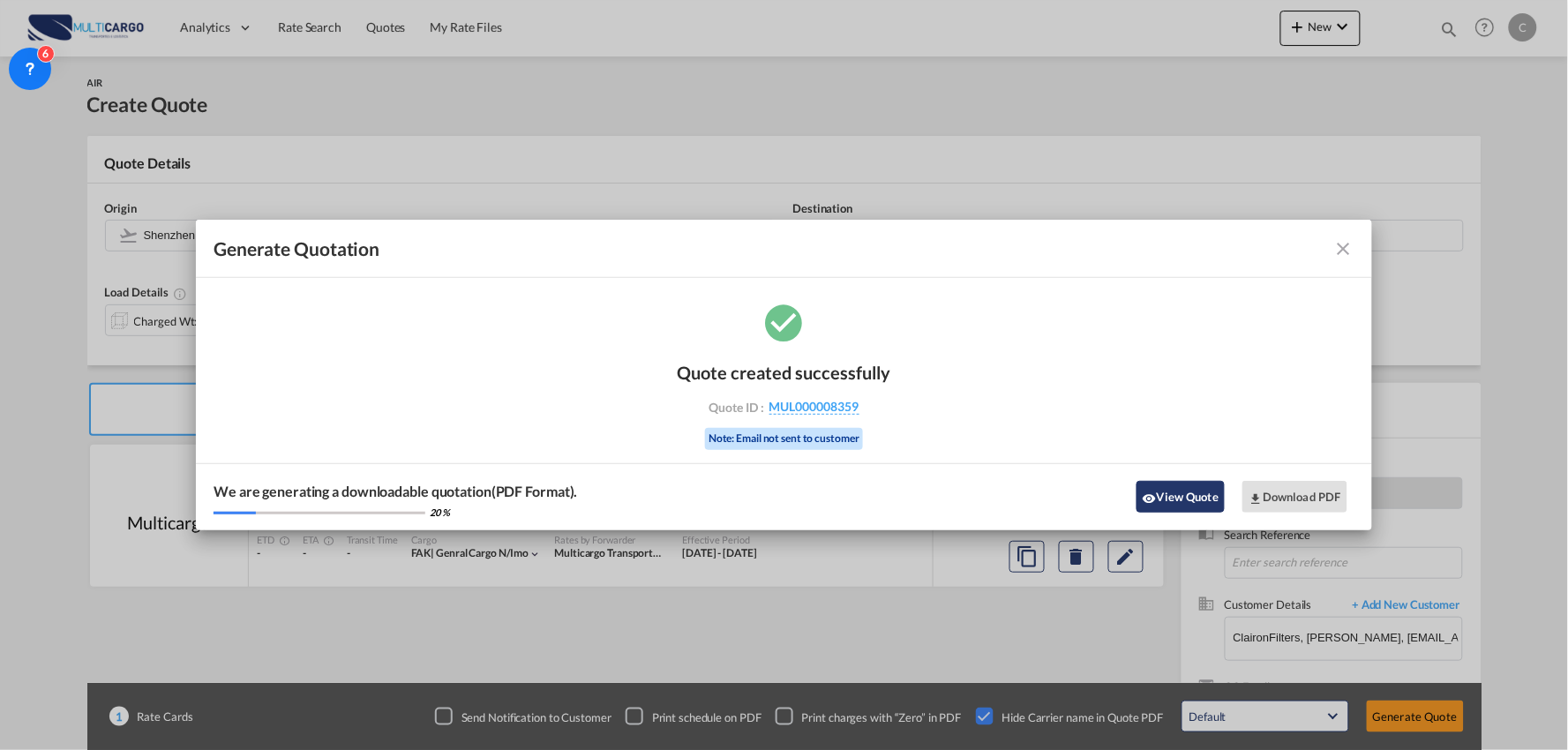
click at [1173, 491] on button "View Quote" at bounding box center [1180, 496] width 88 height 32
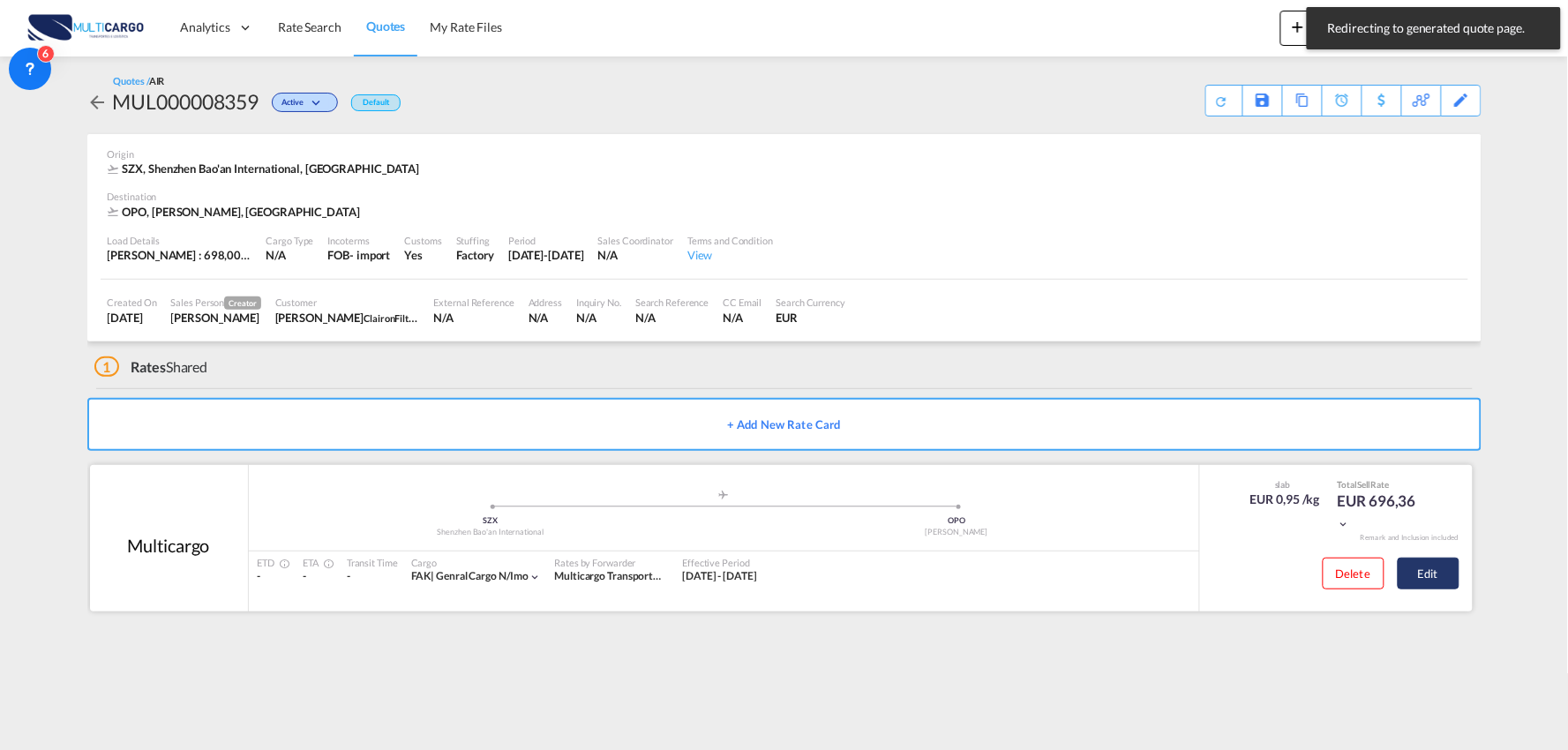
click at [1426, 572] on button "Edit" at bounding box center [1428, 573] width 62 height 32
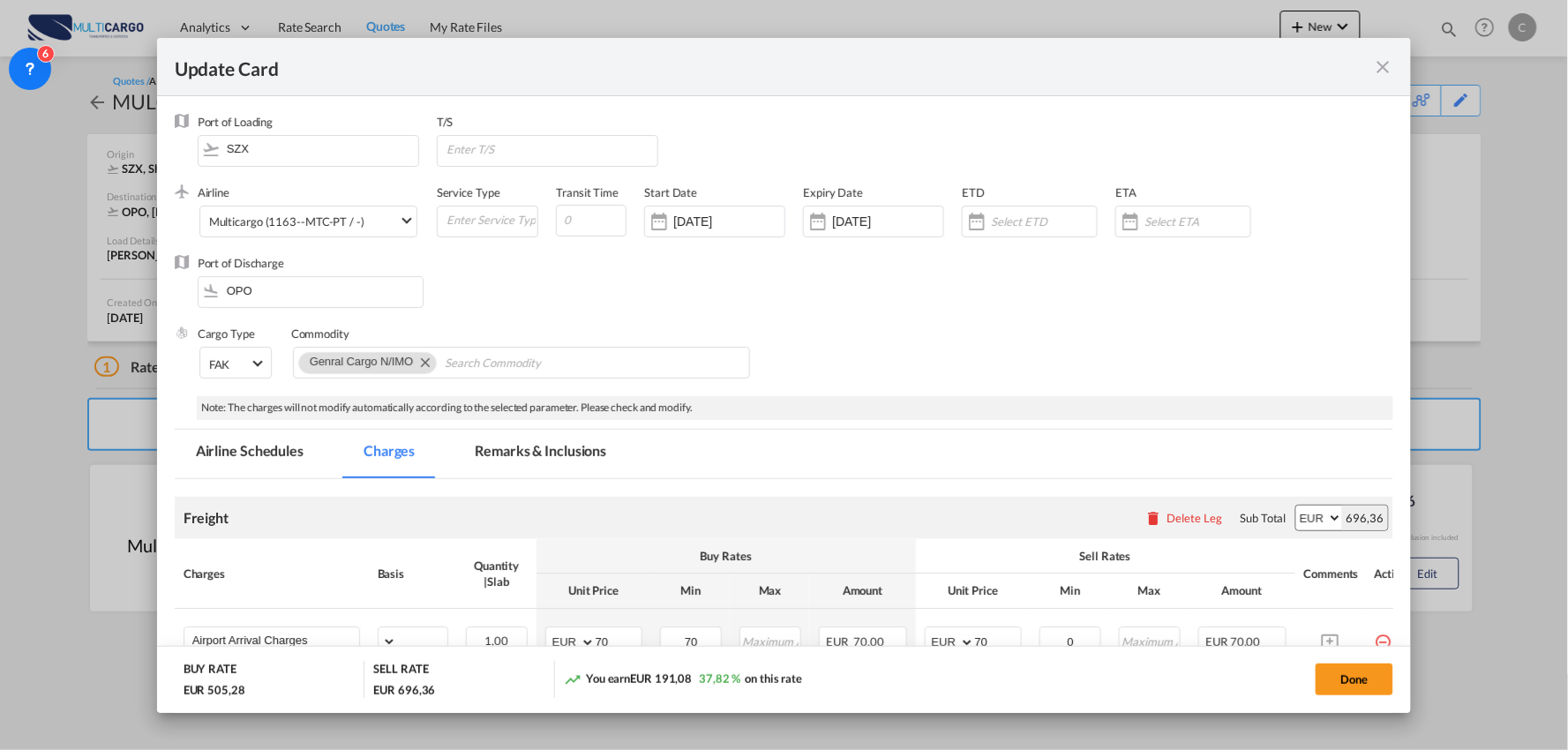
select select "per_bl"
select select "per_kg"
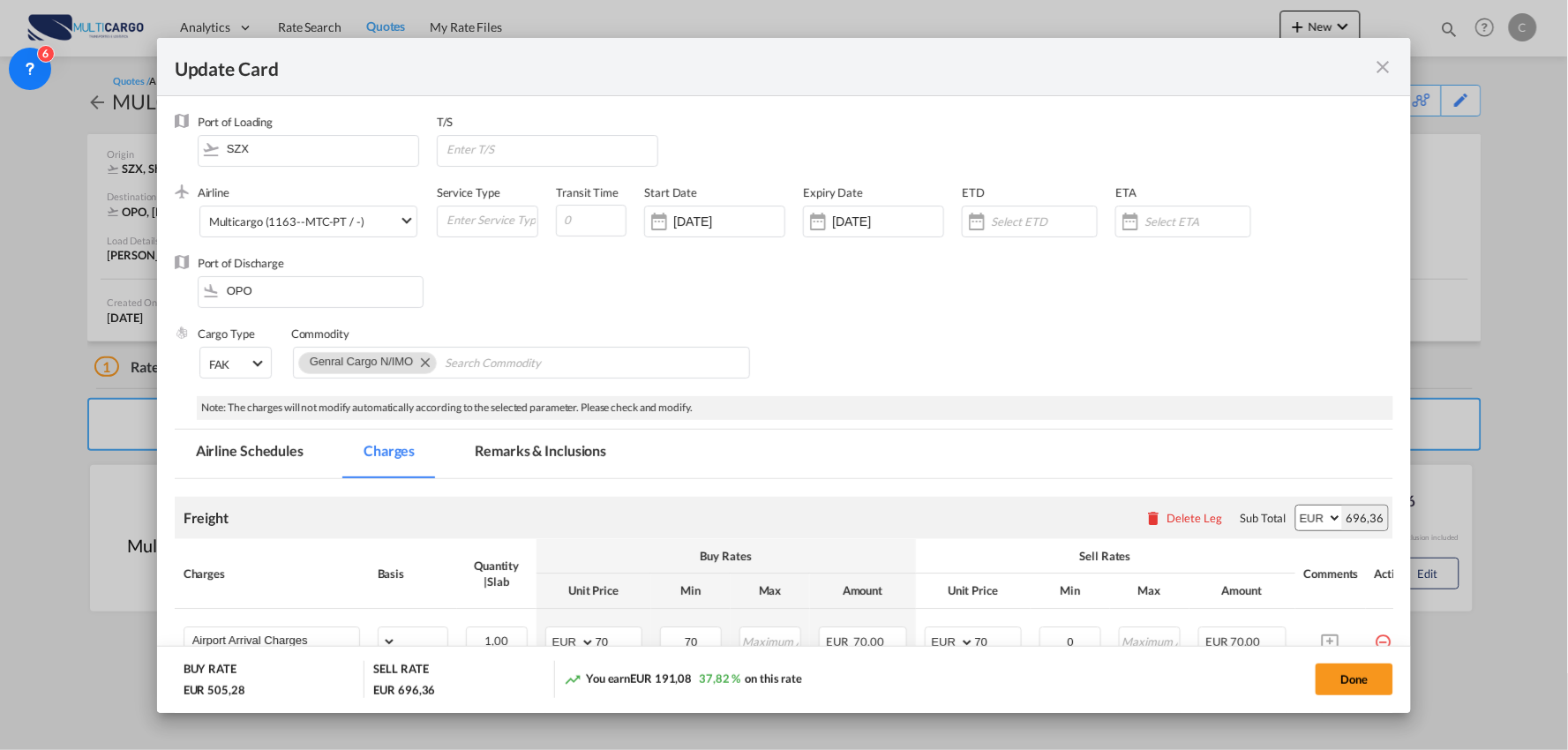
select select "per_shipment"
select select "per_bl"
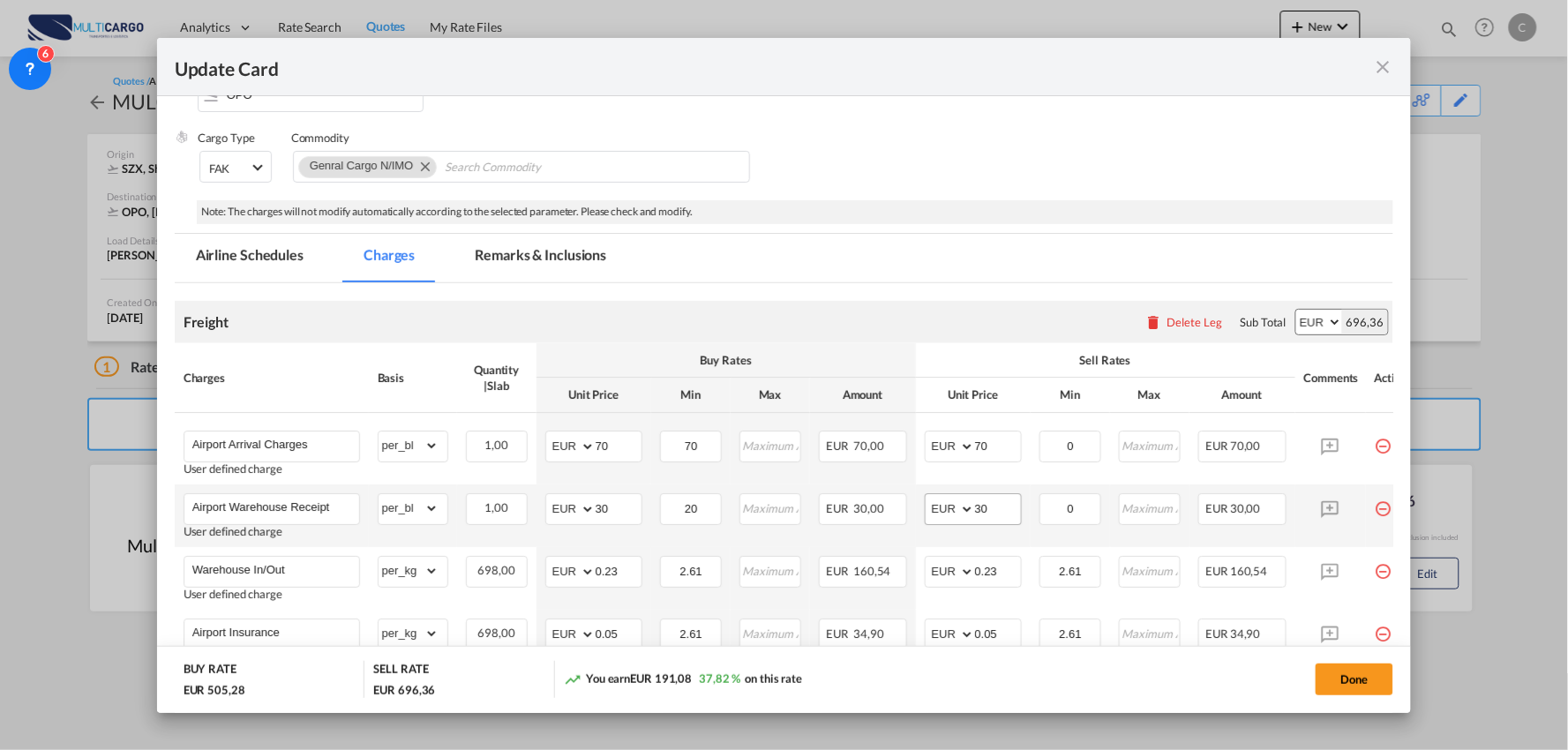
scroll to position [294, 0]
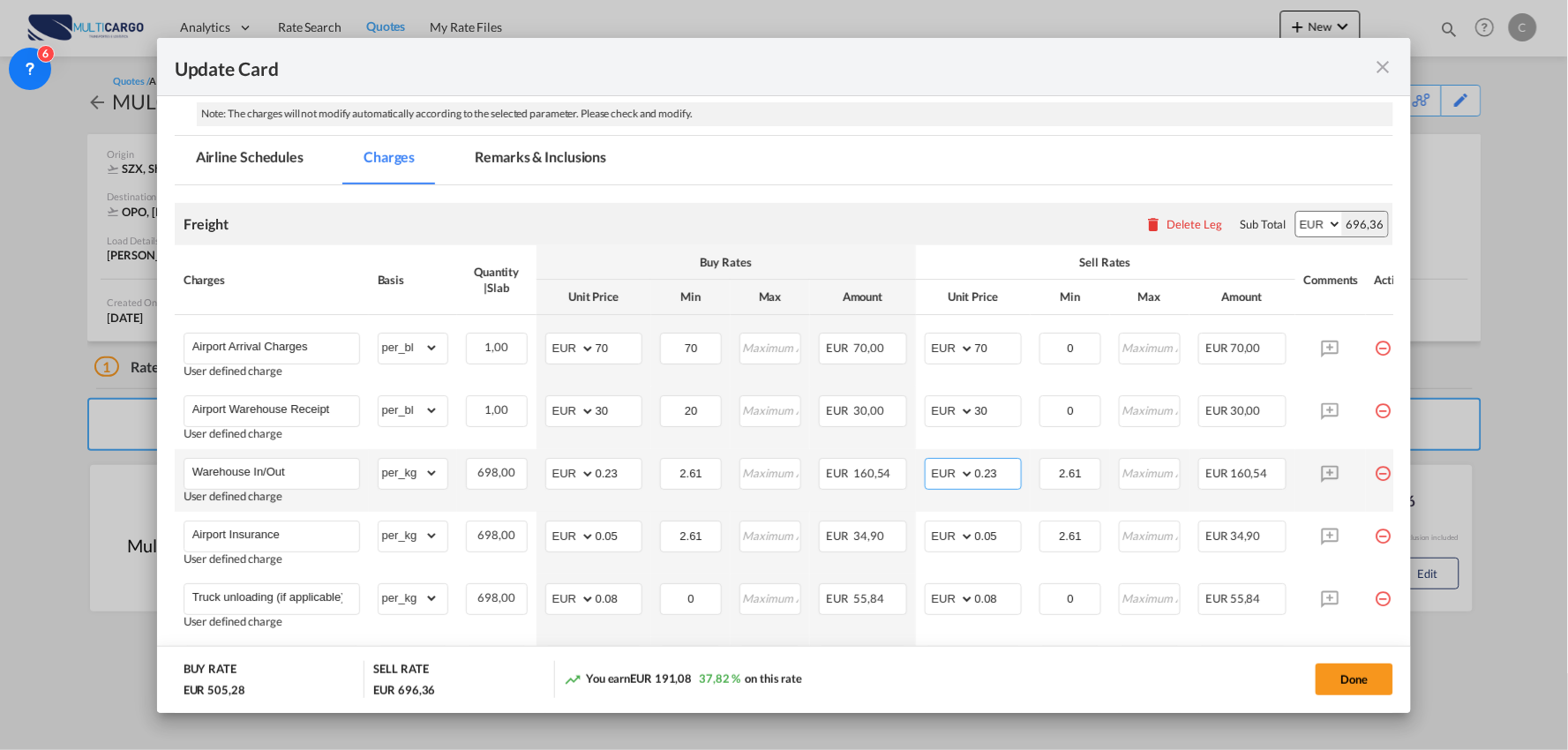
click at [1014, 470] on input "0.23" at bounding box center [998, 473] width 46 height 27
type input "0.24"
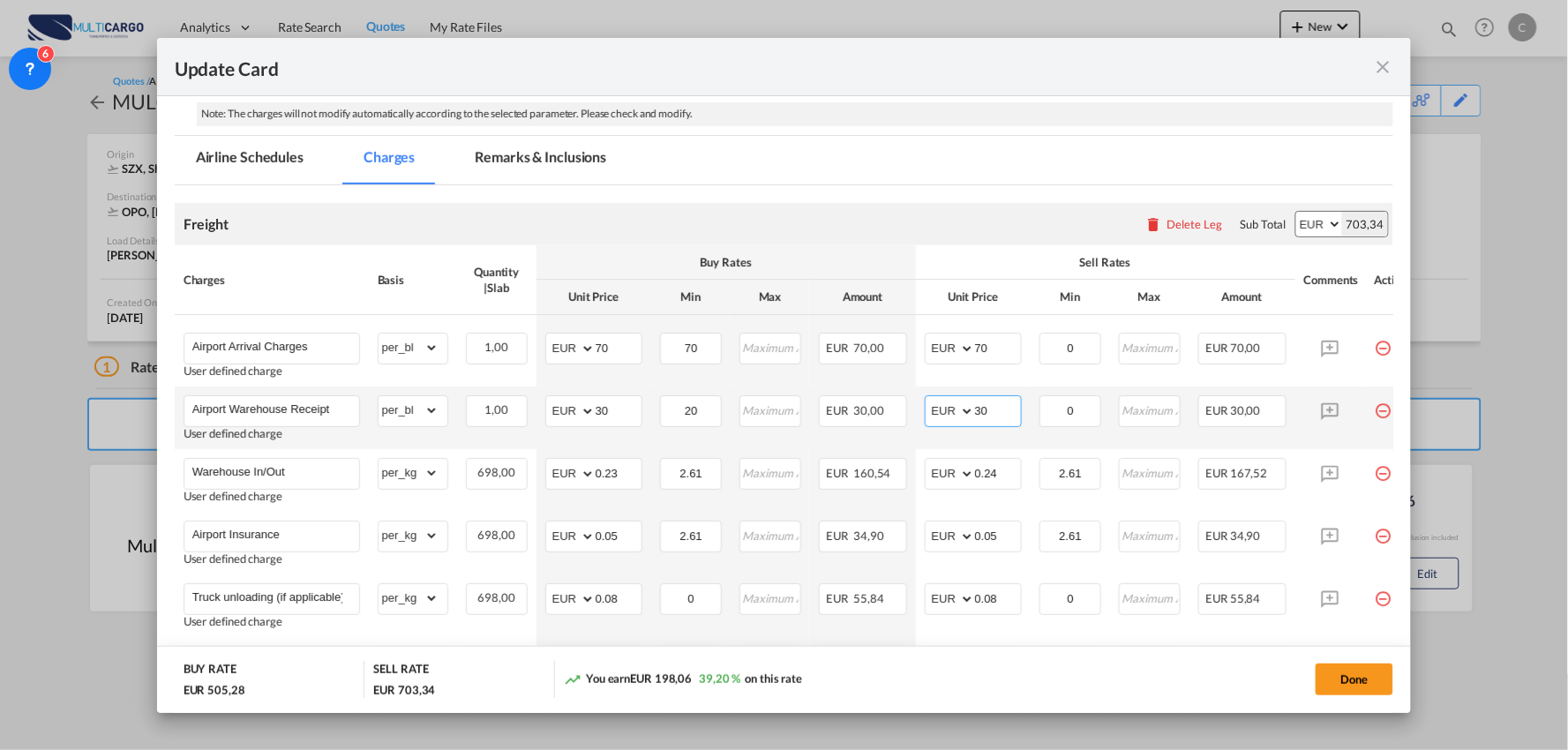
drag, startPoint x: 998, startPoint y: 405, endPoint x: 927, endPoint y: 409, distance: 71.1
click at [927, 409] on md-input-container "AED AFN ALL AMD ANG AOA ARS AUD AWG AZN BAM BBD BDT BGN BHD BIF BMD BND BOB BRL…" at bounding box center [972, 410] width 97 height 32
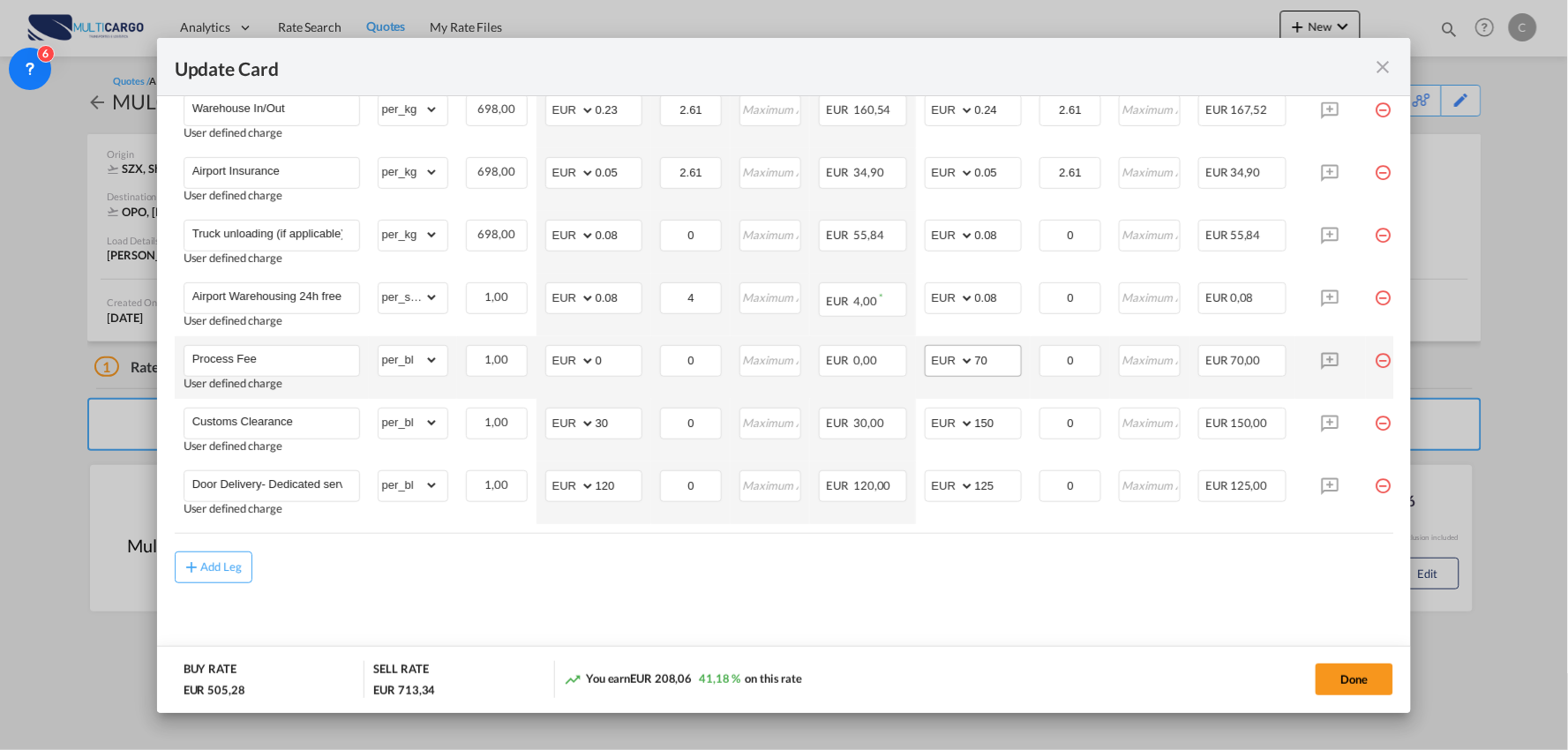
type input "40"
drag, startPoint x: 1008, startPoint y: 358, endPoint x: 937, endPoint y: 357, distance: 71.0
click at [937, 357] on md-input-container "AED AFN ALL AMD ANG AOA ARS AUD AWG AZN BAM BBD BDT BGN BHD BIF BMD BND [PERSON…" at bounding box center [972, 361] width 97 height 32
type input "90"
click at [703, 602] on md-content "Freight Please enter leg name Leg Name Already Exists Delete Leg Sub Total AED …" at bounding box center [784, 245] width 1219 height 847
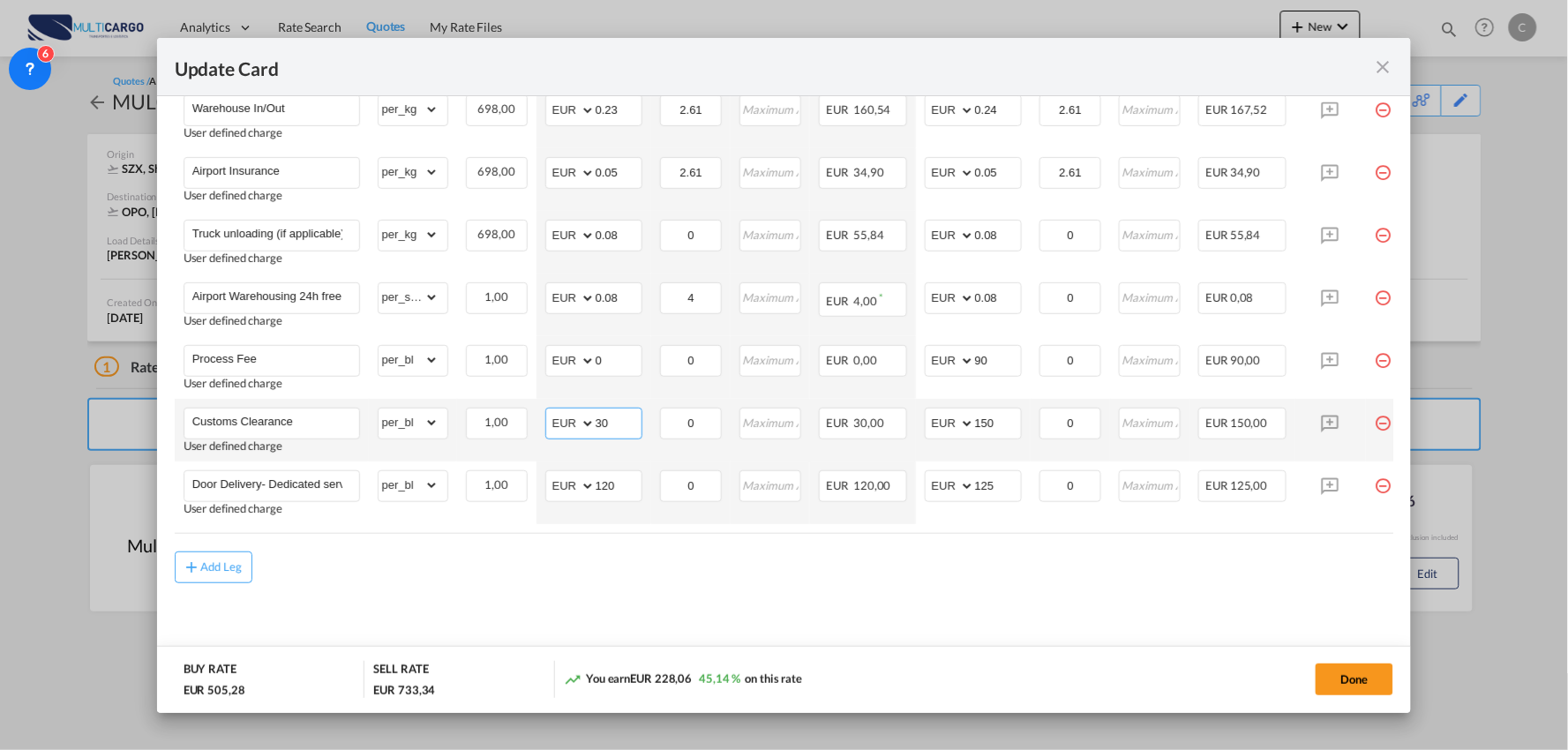
drag, startPoint x: 616, startPoint y: 412, endPoint x: 538, endPoint y: 413, distance: 78.0
click at [538, 413] on td "AED AFN ALL AMD ANG AOA ARS AUD AWG AZN BAM BBD BDT BGN BHD BIF BMD BND [PERSON…" at bounding box center [594, 430] width 115 height 63
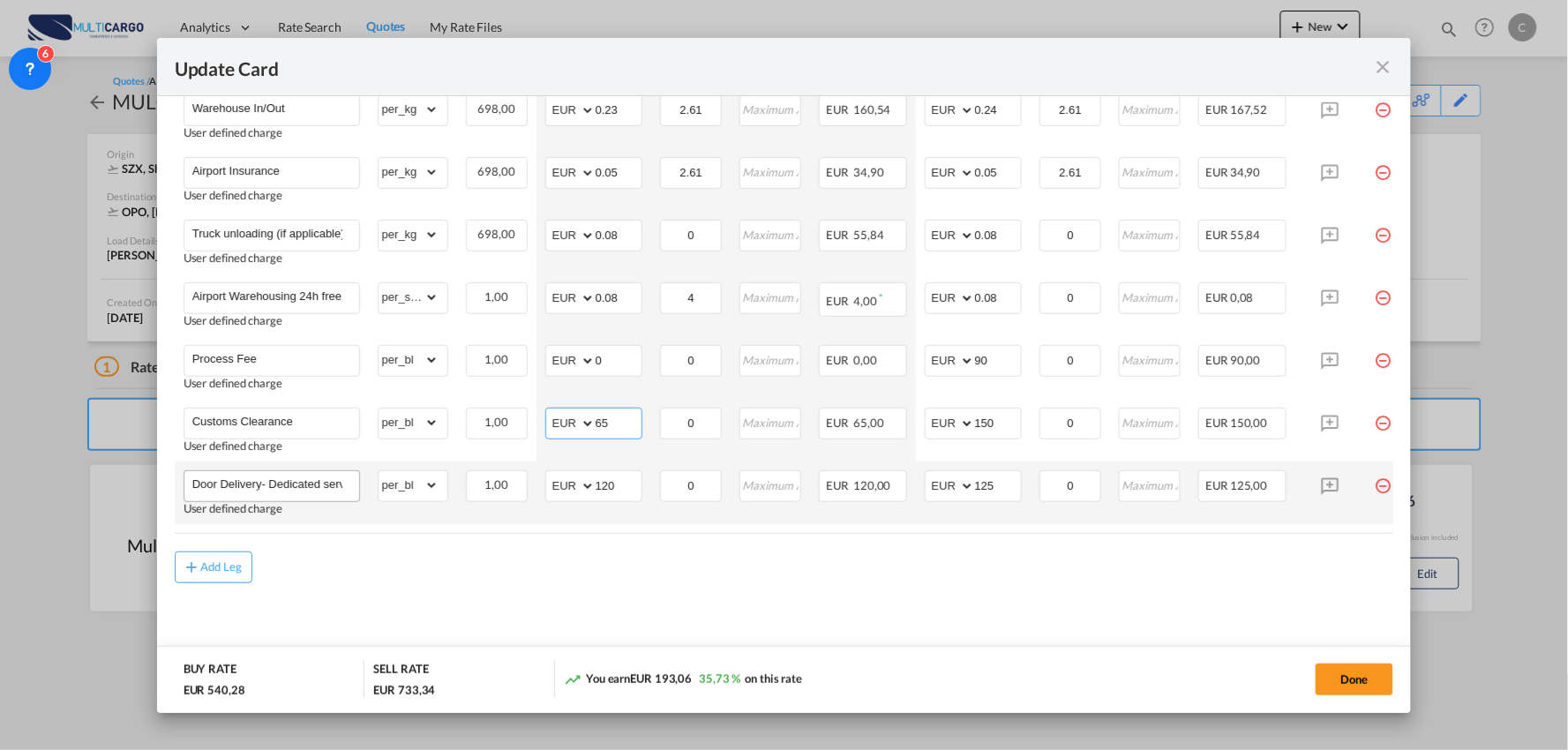
type input "65"
click at [316, 486] on input "Door Delivery- Dedicated service" at bounding box center [275, 485] width 166 height 27
click at [336, 485] on input "Door Delivery- Dedicated service" at bounding box center [275, 485] width 166 height 27
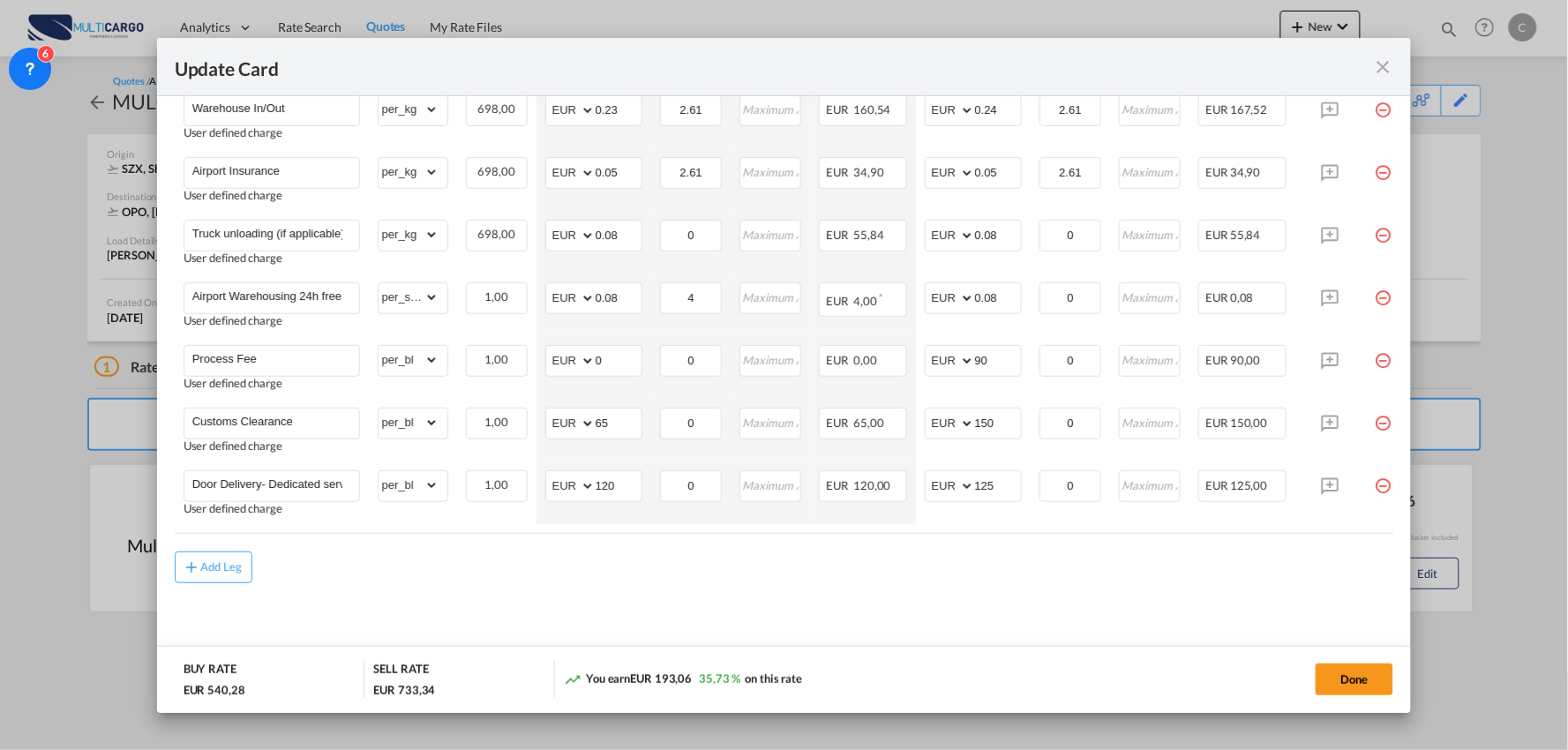
click at [613, 588] on md-content "Freight Please enter leg name Leg Name Already Exists Delete Leg Sub Total AED …" at bounding box center [784, 245] width 1219 height 847
click at [813, 604] on md-content "Freight Please enter leg name Leg Name Already Exists Delete Leg Sub Total AED …" at bounding box center [784, 245] width 1219 height 847
